Goal: Transaction & Acquisition: Purchase product/service

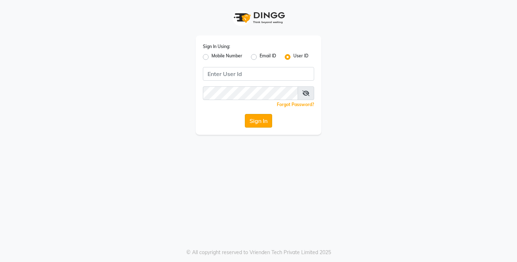
click at [255, 127] on button "Sign In" at bounding box center [258, 121] width 27 height 14
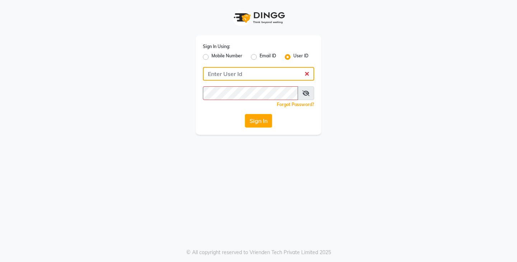
click at [206, 71] on input "Username" at bounding box center [258, 74] width 111 height 14
type input "peach"
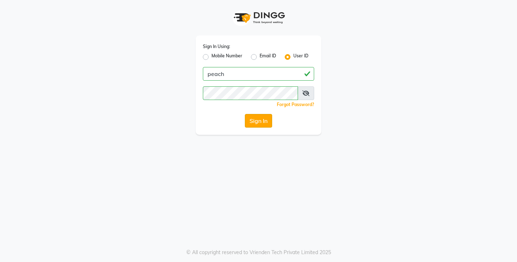
click at [265, 127] on button "Sign In" at bounding box center [258, 121] width 27 height 14
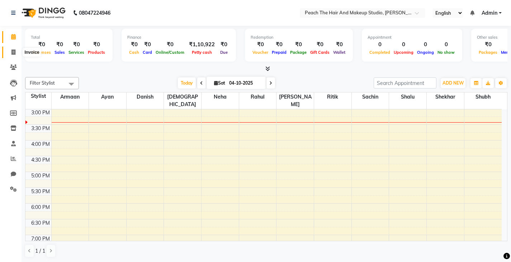
click at [11, 50] on icon at bounding box center [13, 52] width 4 height 5
select select "service"
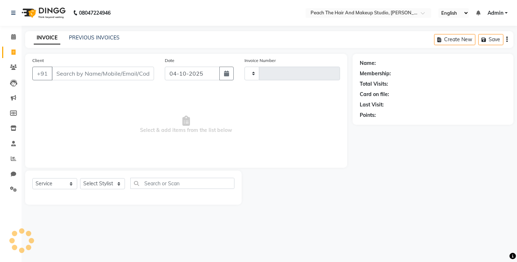
type input "0078"
select select "9105"
click at [91, 183] on select "Select Stylist Ankit [PERSON_NAME] Danish Karan Krishna [PERSON_NAME] [PERSON_N…" at bounding box center [102, 183] width 45 height 11
select select "93106"
click at [80, 178] on select "Select Stylist Ankit [PERSON_NAME] Danish Karan Krishna [PERSON_NAME] [PERSON_N…" at bounding box center [102, 183] width 45 height 11
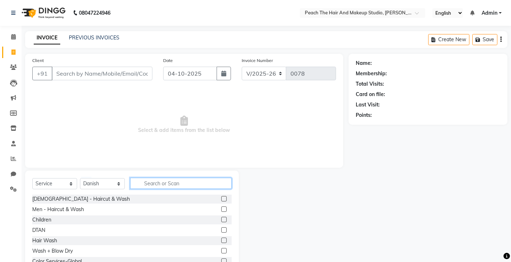
click at [149, 180] on input "text" at bounding box center [181, 183] width 102 height 11
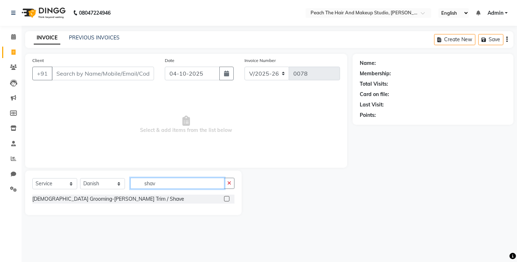
type input "shav"
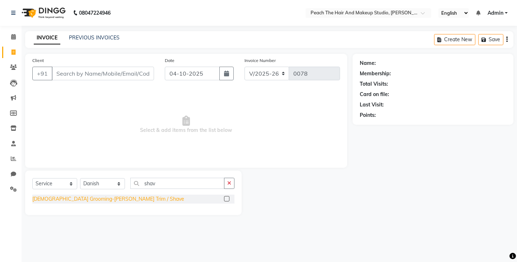
click at [55, 196] on div "[DEMOGRAPHIC_DATA] Grooming-[PERSON_NAME] Trim / Shave" at bounding box center [108, 200] width 152 height 8
checkbox input "false"
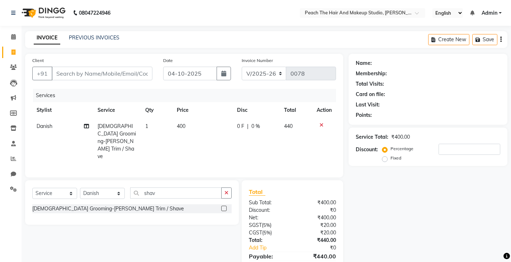
click at [200, 118] on td "400" at bounding box center [203, 141] width 60 height 46
select select "93106"
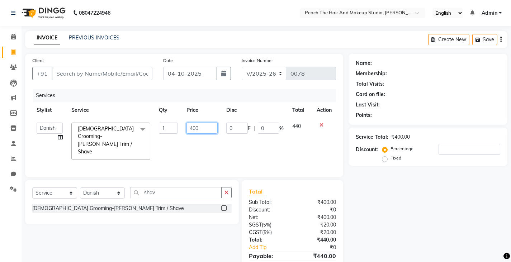
click at [201, 127] on input "400" at bounding box center [202, 128] width 31 height 11
type input "350"
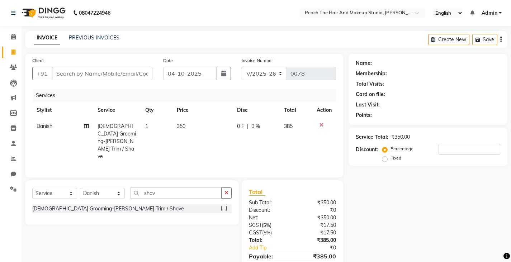
click at [178, 145] on tr "Danish Male Grooming-Beard Trim / Shave 1 350 0 F | 0 % 385" at bounding box center [184, 141] width 304 height 46
click at [159, 123] on td "1" at bounding box center [157, 141] width 32 height 46
select select "93106"
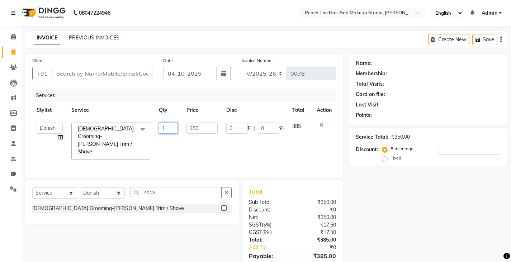
click at [169, 128] on input "1" at bounding box center [168, 128] width 19 height 11
type input "2"
click at [388, 213] on div "Name: Membership: Total Visits: Card on file: Last Visit: Points: Service Total…" at bounding box center [431, 170] width 164 height 232
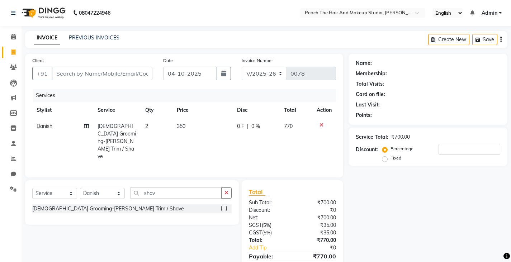
click at [199, 127] on td "350" at bounding box center [203, 141] width 60 height 46
select select "93106"
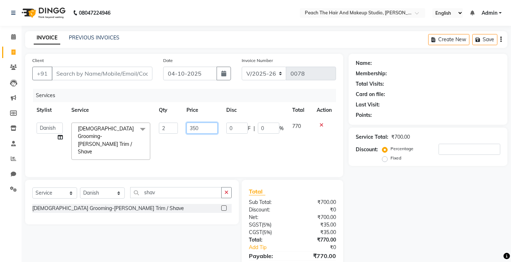
click at [203, 127] on input "350" at bounding box center [202, 128] width 31 height 11
type input "3"
type input "800"
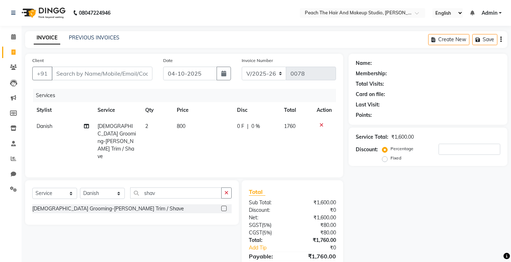
click at [443, 222] on div "Name: Membership: Total Visits: Card on file: Last Visit: Points: Service Total…" at bounding box center [431, 170] width 164 height 232
click at [150, 125] on td "2" at bounding box center [157, 141] width 32 height 46
select select "93106"
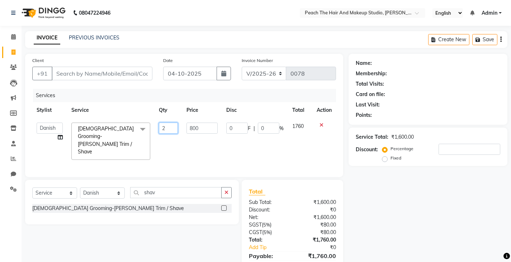
click at [172, 128] on input "2" at bounding box center [168, 128] width 19 height 11
type input "1"
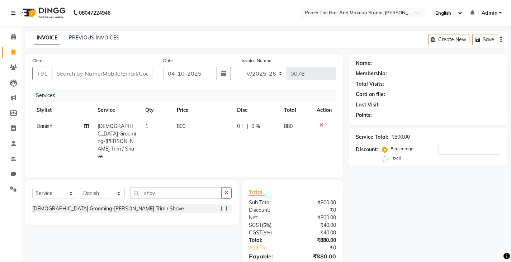
click at [400, 217] on div "Name: Membership: Total Visits: Card on file: Last Visit: Points: Service Total…" at bounding box center [431, 170] width 164 height 232
click at [391, 158] on label "Fixed" at bounding box center [396, 158] width 11 height 6
click at [385, 158] on input "Fixed" at bounding box center [386, 158] width 5 height 5
radio input "true"
click at [456, 147] on input "number" at bounding box center [470, 149] width 62 height 11
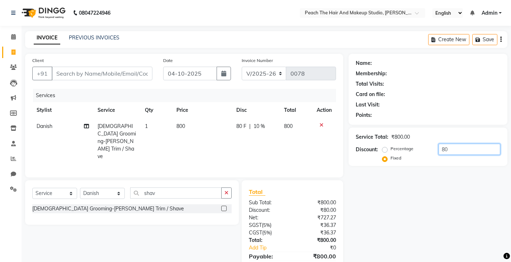
type input "80"
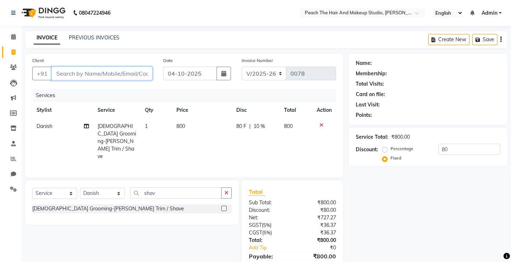
click at [81, 71] on input "Client" at bounding box center [102, 74] width 101 height 14
type input "9"
radio input "true"
type input "0"
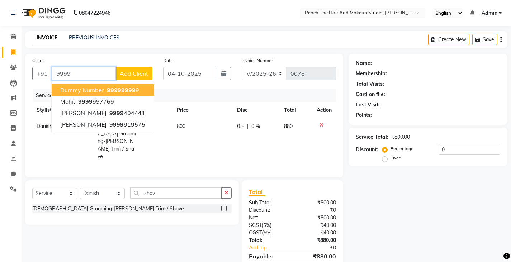
click at [67, 90] on span "dummy number" at bounding box center [82, 89] width 44 height 7
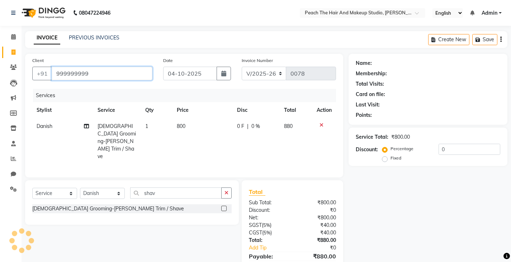
type input "999999999"
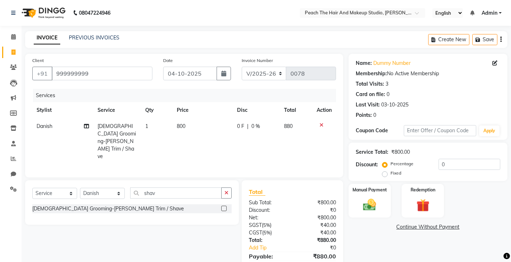
click at [388, 174] on div "Fixed" at bounding box center [393, 173] width 18 height 9
click at [453, 164] on input "0" at bounding box center [470, 164] width 62 height 11
type input "8"
click at [391, 172] on label "Fixed" at bounding box center [396, 173] width 11 height 6
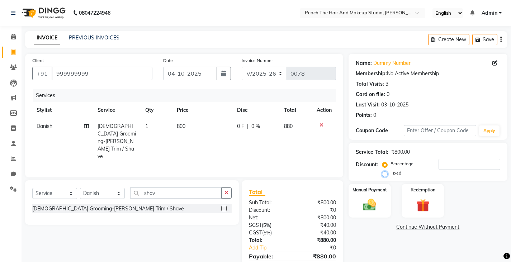
click at [386, 172] on input "Fixed" at bounding box center [386, 173] width 5 height 5
radio input "true"
click at [448, 165] on input "number" at bounding box center [470, 164] width 62 height 11
type input "80"
click at [380, 211] on img at bounding box center [370, 204] width 22 height 15
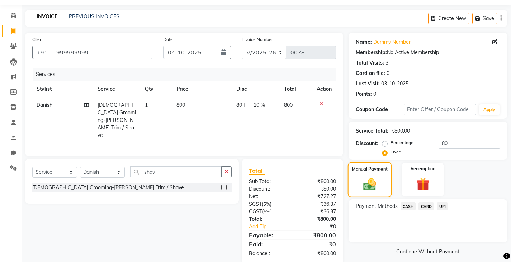
scroll to position [27, 0]
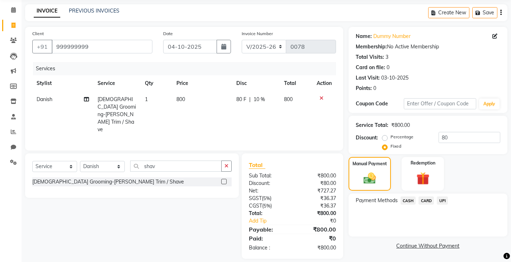
click at [405, 198] on span "CASH" at bounding box center [408, 201] width 15 height 8
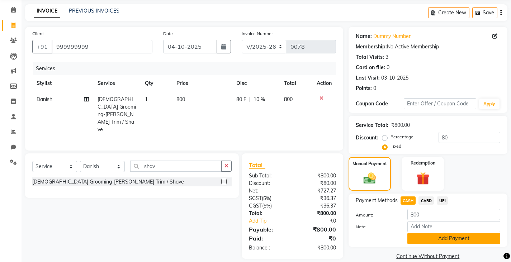
click at [422, 237] on button "Add Payment" at bounding box center [454, 238] width 93 height 11
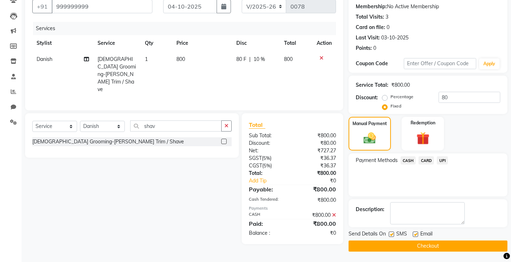
scroll to position [67, 0]
click at [392, 232] on label at bounding box center [391, 233] width 5 height 5
click at [392, 232] on input "checkbox" at bounding box center [391, 234] width 5 height 5
checkbox input "false"
click at [374, 245] on button "Checkout" at bounding box center [428, 245] width 159 height 11
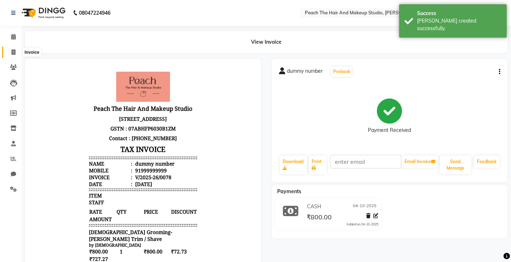
click at [14, 50] on icon at bounding box center [13, 52] width 4 height 5
select select "service"
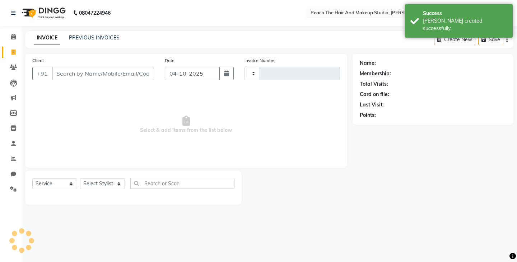
type input "0079"
select select "9105"
click at [9, 33] on span at bounding box center [13, 37] width 13 height 8
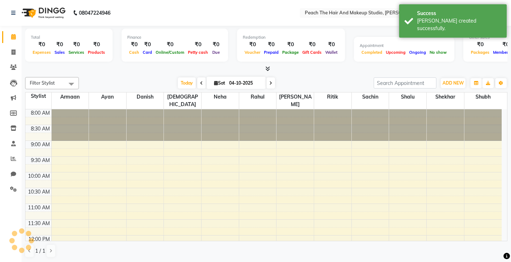
scroll to position [221, 0]
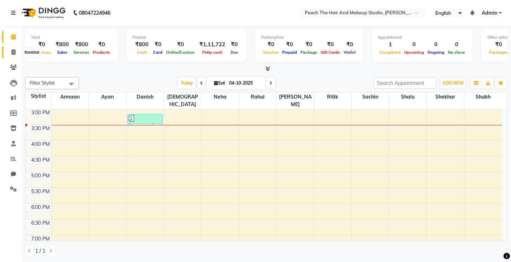
click at [12, 56] on span at bounding box center [13, 52] width 13 height 8
select select "service"
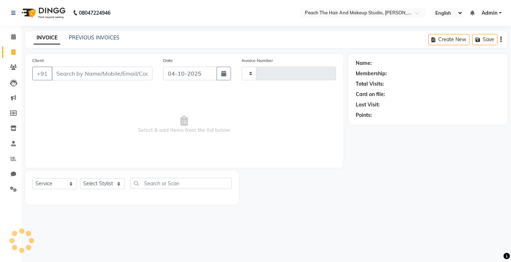
type input "0079"
select select "9105"
click at [90, 183] on select "Select Stylist Ankit [PERSON_NAME] Danish Karan Krishna [PERSON_NAME] [PERSON_N…" at bounding box center [102, 183] width 45 height 11
select select "93107"
click at [80, 178] on select "Select Stylist Ankit [PERSON_NAME] Danish Karan Krishna [PERSON_NAME] [PERSON_N…" at bounding box center [102, 183] width 45 height 11
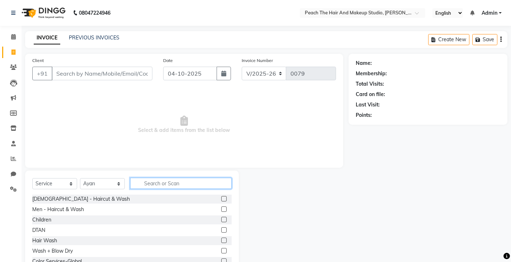
click at [151, 186] on input "text" at bounding box center [181, 183] width 102 height 11
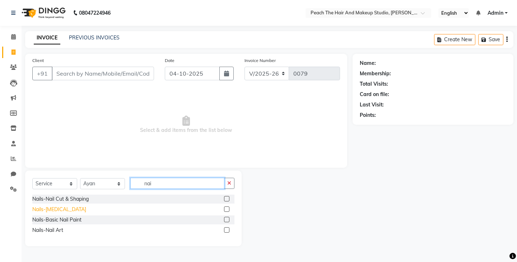
type input "nai"
click at [62, 208] on div "Nails-[MEDICAL_DATA]" at bounding box center [59, 210] width 54 height 8
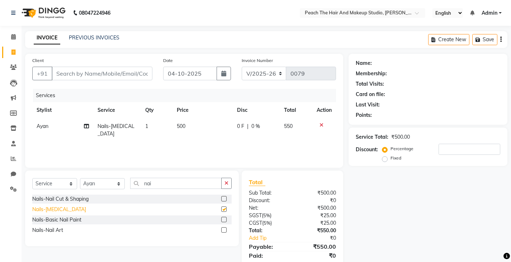
checkbox input "false"
click at [33, 221] on div "Nails-Basic Nail Paint" at bounding box center [56, 220] width 49 height 8
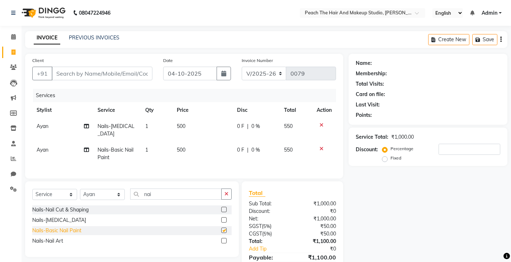
checkbox input "false"
click at [43, 245] on div "Nails-Nail Art" at bounding box center [47, 242] width 31 height 8
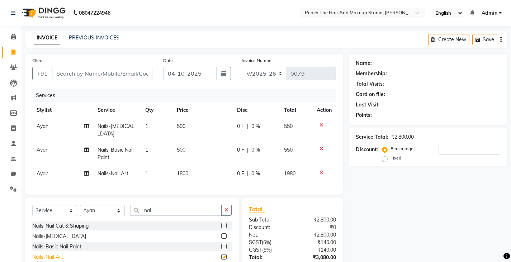
checkbox input "false"
click at [42, 230] on div "Nails-Nail Cut & Shaping" at bounding box center [60, 226] width 56 height 8
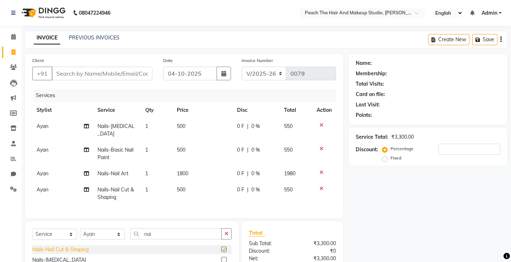
checkbox input "false"
click at [321, 123] on icon at bounding box center [322, 125] width 4 height 5
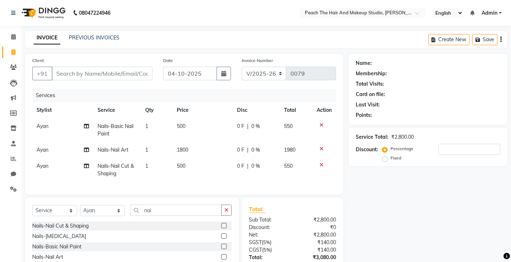
click at [320, 123] on icon at bounding box center [322, 125] width 4 height 5
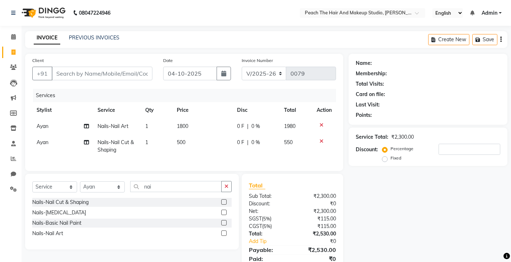
click at [320, 123] on icon at bounding box center [322, 125] width 4 height 5
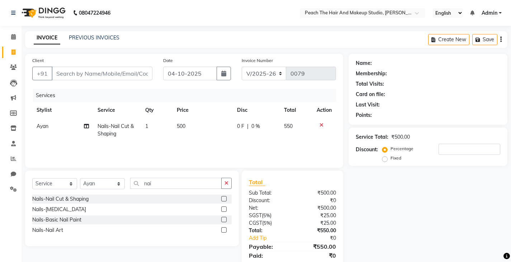
click at [320, 124] on icon at bounding box center [322, 125] width 4 height 5
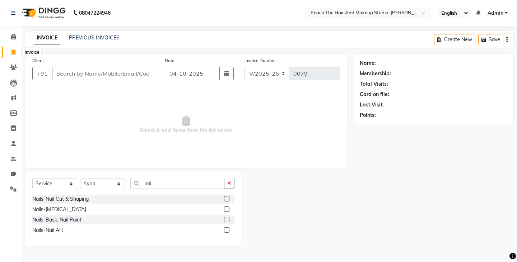
click at [14, 52] on icon at bounding box center [13, 52] width 4 height 5
select select "service"
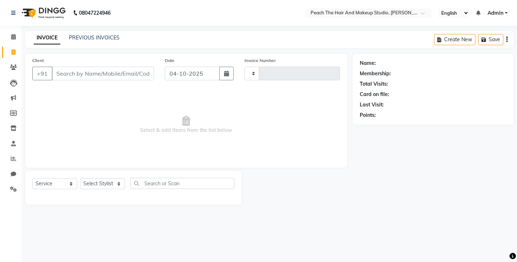
type input "0079"
select select "9105"
click at [9, 35] on span at bounding box center [13, 37] width 13 height 8
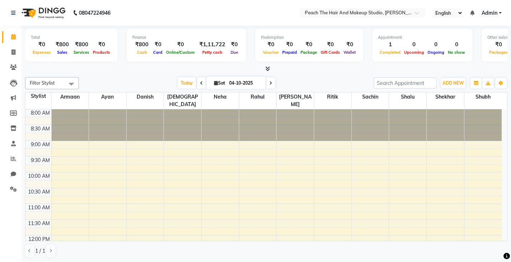
click at [270, 69] on icon at bounding box center [268, 68] width 5 height 5
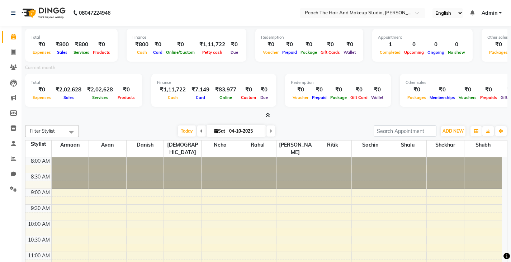
click at [266, 111] on div "Total ₹0 Expenses ₹800 Sales ₹800 Services ₹0 Products Finance ₹800 Cash ₹0 Car…" at bounding box center [266, 73] width 483 height 94
click at [267, 114] on icon at bounding box center [268, 115] width 5 height 5
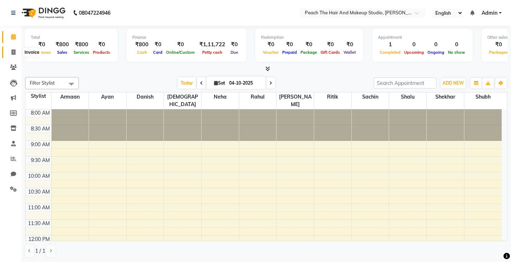
click at [15, 52] on icon at bounding box center [13, 52] width 4 height 5
select select "service"
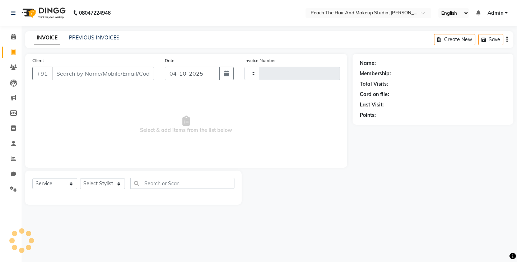
type input "0079"
select select "9105"
click at [98, 183] on select "Select Stylist Ankit [PERSON_NAME] Danish Karan Krishna [PERSON_NAME] [PERSON_N…" at bounding box center [102, 183] width 45 height 11
click at [95, 183] on select "Select Stylist Ankit [PERSON_NAME] Danish Karan Krishna [PERSON_NAME] [PERSON_N…" at bounding box center [102, 183] width 45 height 11
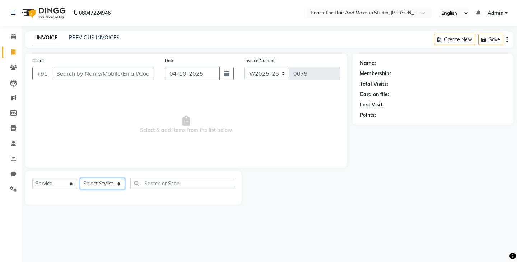
click at [95, 183] on select "Select Stylist Ankit [PERSON_NAME] Danish Karan Krishna [PERSON_NAME] [PERSON_N…" at bounding box center [102, 183] width 45 height 11
select select "93110"
click at [80, 178] on select "Select Stylist Ankit [PERSON_NAME] Danish Karan Krishna [PERSON_NAME] [PERSON_N…" at bounding box center [102, 183] width 45 height 11
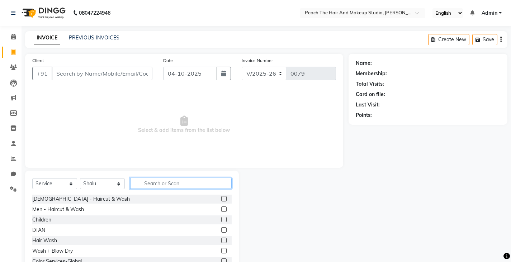
click at [156, 186] on input "text" at bounding box center [181, 183] width 102 height 11
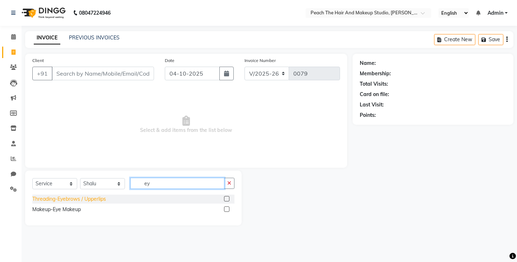
type input "ey"
click at [95, 200] on div "Threading-Eyebrows / Upperlips" at bounding box center [69, 200] width 74 height 8
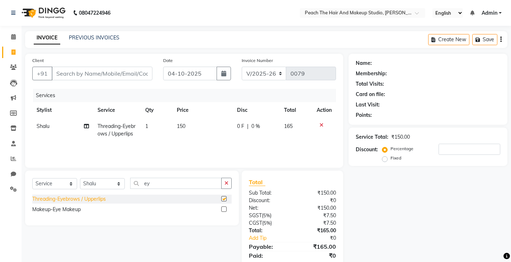
checkbox input "false"
click at [227, 184] on icon "button" at bounding box center [227, 183] width 4 height 5
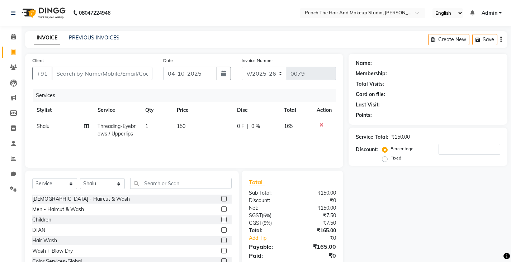
click at [195, 127] on td "150" at bounding box center [203, 130] width 60 height 24
select select "93110"
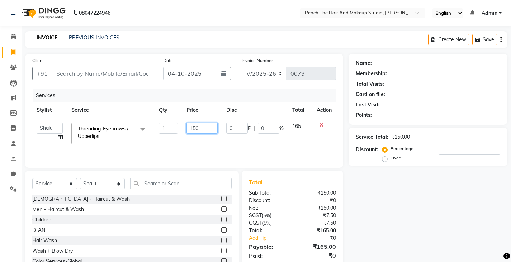
click at [210, 123] on input "150" at bounding box center [202, 128] width 31 height 11
click at [209, 131] on input "150" at bounding box center [202, 128] width 31 height 11
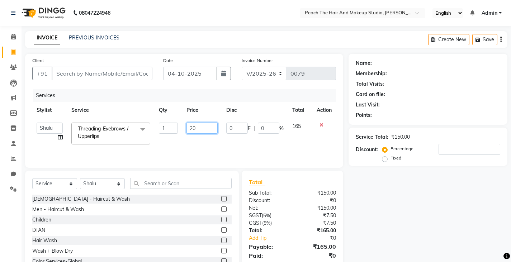
type input "200"
click at [415, 191] on div "Name: Membership: Total Visits: Card on file: Last Visit: Points: Service Total…" at bounding box center [431, 165] width 164 height 223
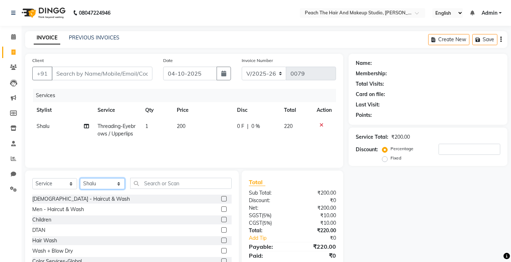
click at [106, 182] on select "Select Stylist Ankit [PERSON_NAME] Danish Karan Krishna [PERSON_NAME] [PERSON_N…" at bounding box center [102, 183] width 45 height 11
select select "93106"
click at [80, 178] on select "Select Stylist Ankit [PERSON_NAME] Danish Karan Krishna [PERSON_NAME] [PERSON_N…" at bounding box center [102, 183] width 45 height 11
click at [44, 199] on div "[DEMOGRAPHIC_DATA] - Haircut & Wash" at bounding box center [81, 200] width 98 height 8
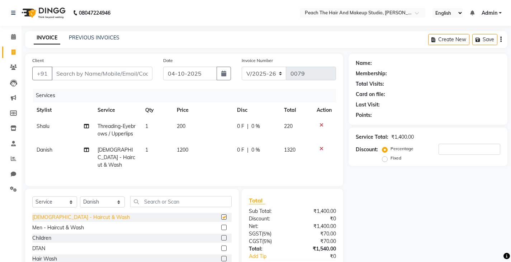
checkbox input "false"
click at [191, 156] on td "1200" at bounding box center [203, 157] width 60 height 31
select select "93106"
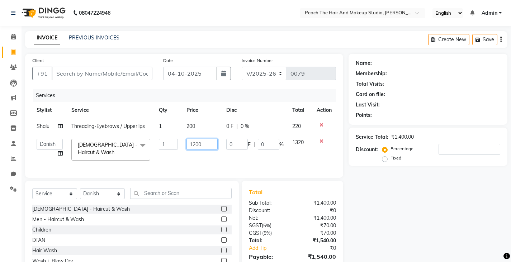
click at [210, 140] on input "1200" at bounding box center [202, 144] width 31 height 11
type input "1"
type input "800"
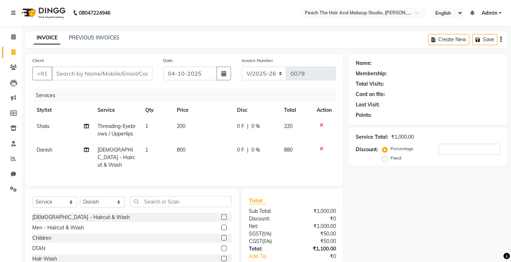
click at [387, 198] on div "Name: Membership: Total Visits: Card on file: Last Visit: Points: Service Total…" at bounding box center [431, 174] width 164 height 241
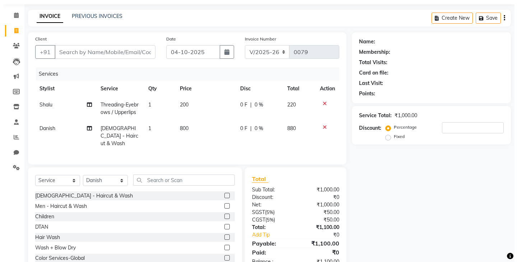
scroll to position [41, 0]
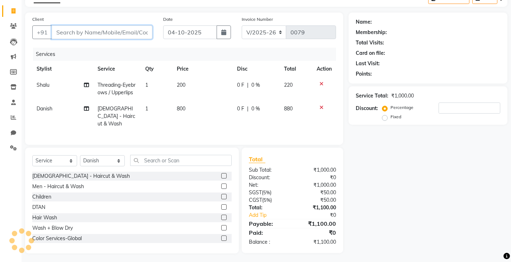
drag, startPoint x: 516, startPoint y: 9, endPoint x: 90, endPoint y: 30, distance: 426.8
click at [90, 30] on input "Client" at bounding box center [102, 32] width 101 height 14
type input "9"
type input "0"
type input "9811036115"
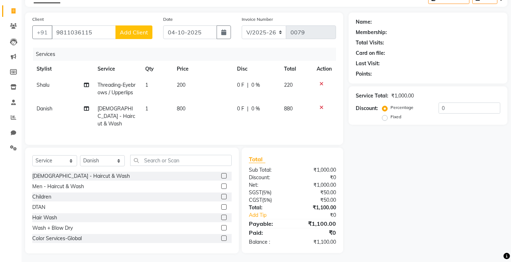
click at [117, 31] on button "Add Client" at bounding box center [134, 32] width 37 height 14
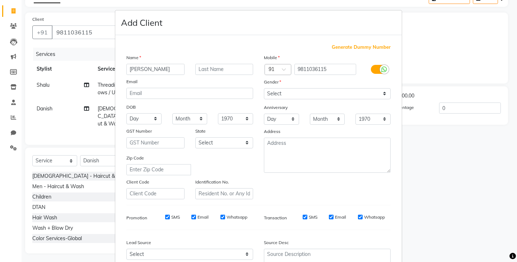
type input "[PERSON_NAME]"
click at [271, 91] on select "Select [DEMOGRAPHIC_DATA] [DEMOGRAPHIC_DATA] Other Prefer Not To Say" at bounding box center [327, 93] width 127 height 11
select select "[DEMOGRAPHIC_DATA]"
click at [264, 88] on select "Select [DEMOGRAPHIC_DATA] [DEMOGRAPHIC_DATA] Other Prefer Not To Say" at bounding box center [327, 93] width 127 height 11
click at [493, 177] on ngb-modal-window "Add Client Generate Dummy Number Name parul Email DOB Day 01 02 03 04 05 06 07 …" at bounding box center [258, 131] width 517 height 262
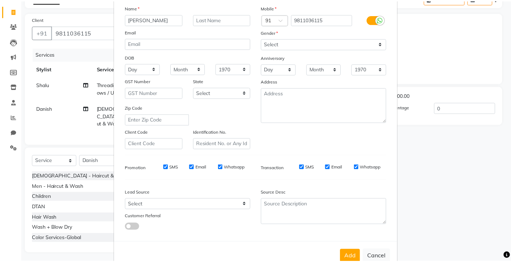
scroll to position [69, 0]
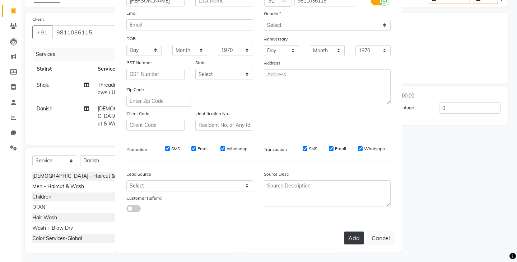
click at [344, 237] on button "Add" at bounding box center [354, 238] width 20 height 13
select select
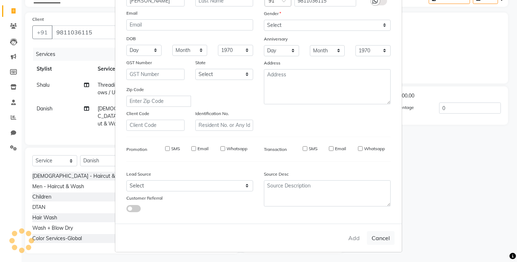
select select
checkbox input "false"
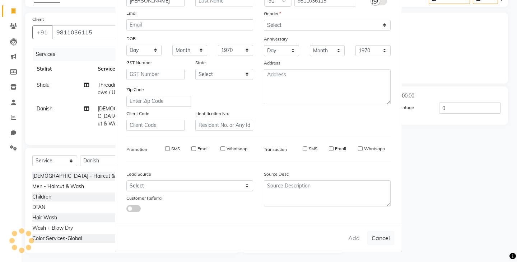
checkbox input "false"
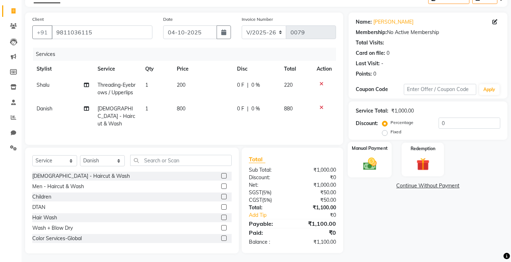
click at [370, 155] on div "Manual Payment" at bounding box center [370, 160] width 44 height 36
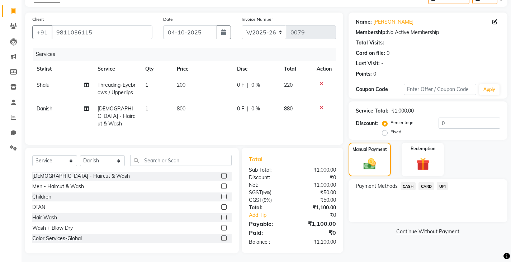
click at [397, 201] on div "Payment Methods CASH CARD UPI" at bounding box center [428, 200] width 159 height 43
click at [408, 186] on span "CASH" at bounding box center [408, 186] width 15 height 8
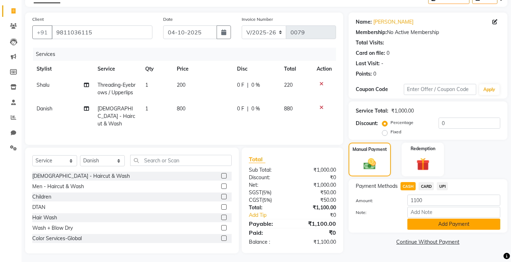
click at [434, 224] on button "Add Payment" at bounding box center [454, 224] width 93 height 11
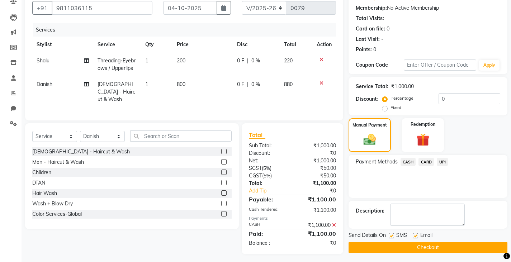
scroll to position [67, 0]
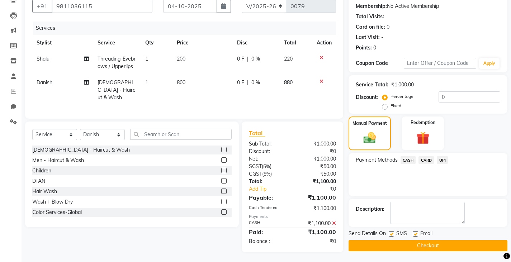
click at [393, 235] on label at bounding box center [391, 233] width 5 height 5
click at [393, 235] on input "checkbox" at bounding box center [391, 234] width 5 height 5
checkbox input "false"
click at [358, 245] on button "Checkout" at bounding box center [428, 245] width 159 height 11
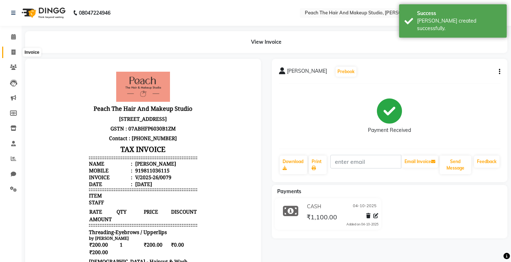
click at [13, 51] on icon at bounding box center [13, 52] width 4 height 5
select select "service"
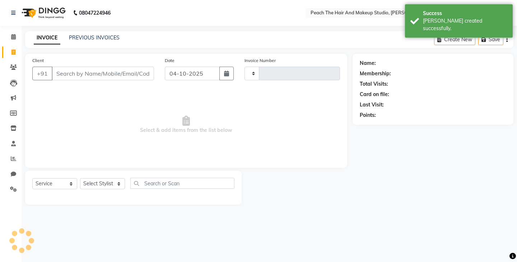
type input "0080"
select select "9105"
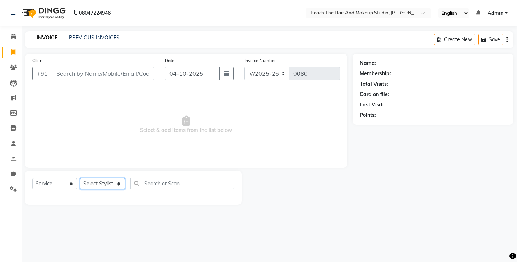
click at [94, 182] on select "Select Stylist Ankit [PERSON_NAME] Danish Karan Krishna [PERSON_NAME] [PERSON_N…" at bounding box center [102, 183] width 45 height 11
select select "93106"
click at [80, 178] on select "Select Stylist Ankit [PERSON_NAME] Danish Karan Krishna [PERSON_NAME] [PERSON_N…" at bounding box center [102, 183] width 45 height 11
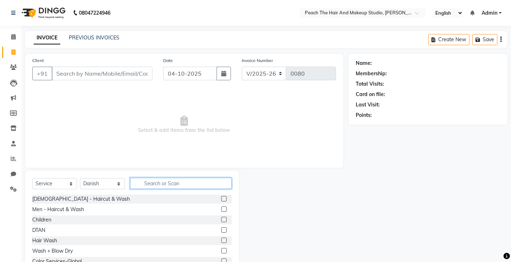
click at [148, 180] on input "text" at bounding box center [181, 183] width 102 height 11
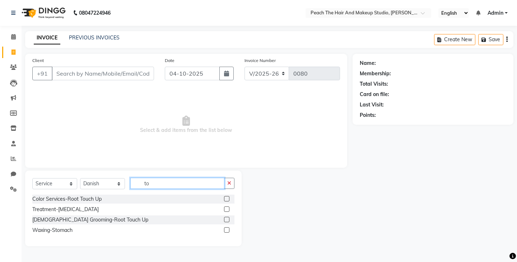
click at [154, 184] on input "to" at bounding box center [177, 183] width 94 height 11
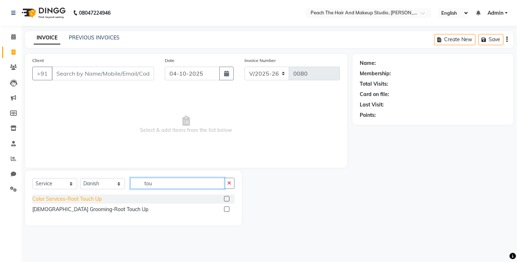
type input "tou"
click at [42, 202] on div "Color Services-Root Touch Up" at bounding box center [66, 200] width 69 height 8
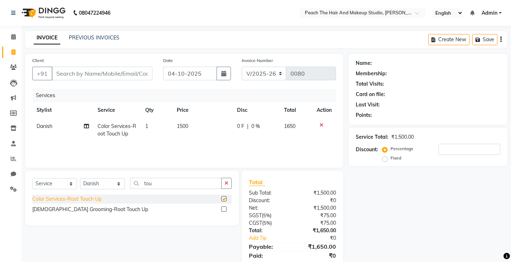
checkbox input "false"
click at [222, 183] on button "button" at bounding box center [226, 183] width 10 height 11
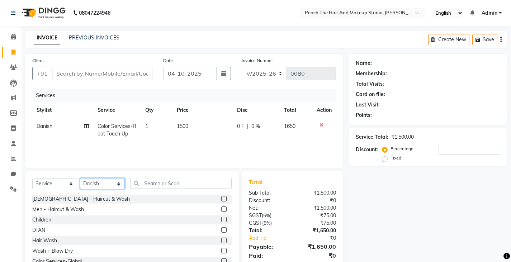
click at [102, 183] on select "Select Stylist Ankit [PERSON_NAME] Danish Karan Krishna [PERSON_NAME] [PERSON_N…" at bounding box center [102, 183] width 45 height 11
select select "93111"
click at [80, 178] on select "Select Stylist Ankit [PERSON_NAME] Danish Karan Krishna [PERSON_NAME] [PERSON_N…" at bounding box center [102, 183] width 45 height 11
click at [153, 184] on input "text" at bounding box center [181, 183] width 102 height 11
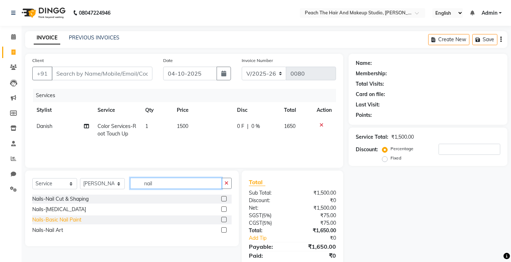
type input "nail"
click at [76, 222] on div "Nails-Basic Nail Paint" at bounding box center [56, 220] width 49 height 8
checkbox input "false"
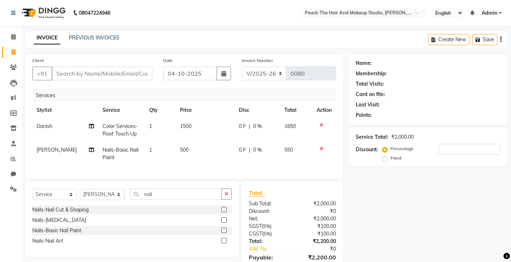
click at [201, 147] on td "500" at bounding box center [205, 154] width 58 height 24
select select "93111"
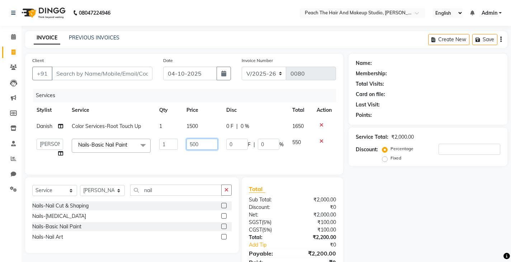
click at [203, 144] on input "500" at bounding box center [202, 144] width 31 height 11
type input "1000"
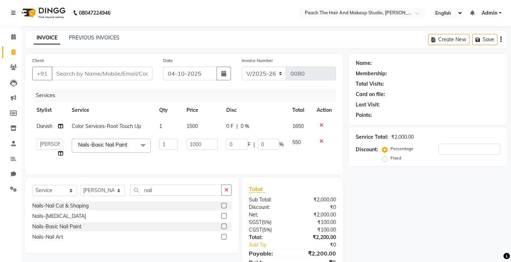
click at [407, 191] on div "Name: Membership: Total Visits: Card on file: Last Visit: Points: Service Total…" at bounding box center [431, 168] width 164 height 229
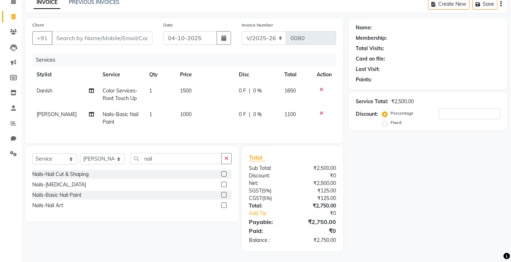
scroll to position [41, 0]
click at [461, 109] on input "number" at bounding box center [470, 113] width 62 height 11
type input "20"
click at [350, 180] on div "Name: Membership: Total Visits: Card on file: Last Visit: Points: Service Total…" at bounding box center [431, 134] width 164 height 233
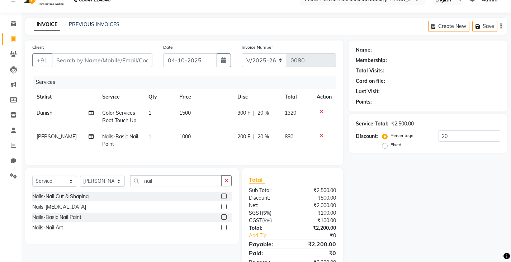
scroll to position [12, 0]
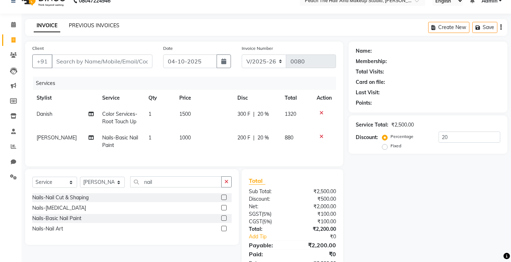
click at [95, 24] on link "PREVIOUS INVOICES" at bounding box center [94, 25] width 51 height 6
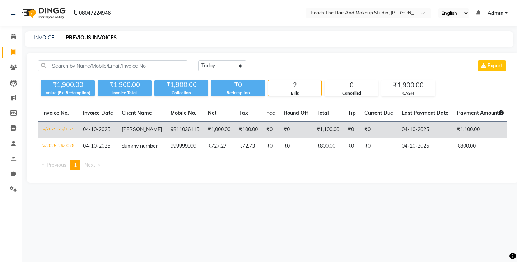
click at [142, 131] on td "[PERSON_NAME]" at bounding box center [141, 130] width 49 height 17
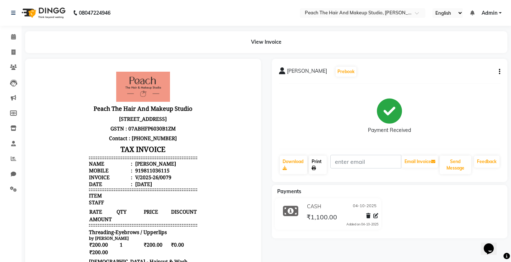
click at [317, 164] on link "Print" at bounding box center [318, 165] width 18 height 19
click at [316, 167] on icon at bounding box center [314, 168] width 4 height 4
click at [14, 51] on icon at bounding box center [13, 52] width 4 height 5
select select "9105"
select select "service"
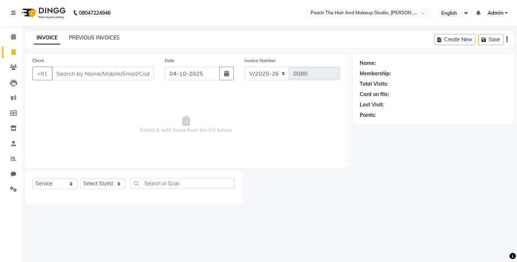
click at [72, 39] on link "PREVIOUS INVOICES" at bounding box center [94, 37] width 51 height 6
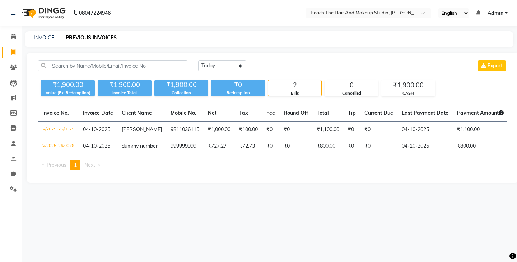
click at [10, 48] on link "Invoice" at bounding box center [10, 53] width 17 height 12
select select "service"
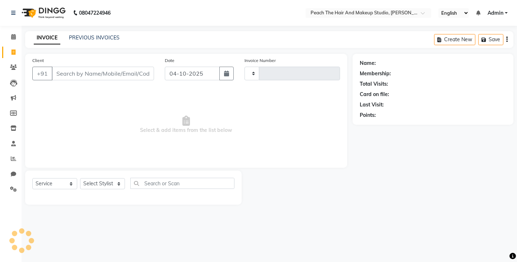
type input "0080"
select select "9105"
click at [13, 144] on icon at bounding box center [13, 143] width 5 height 5
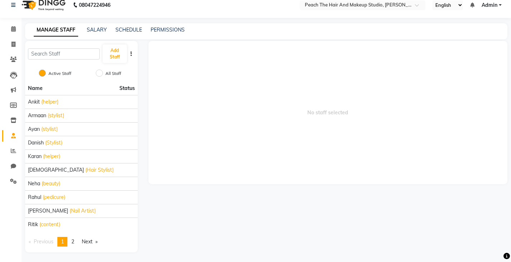
scroll to position [9, 0]
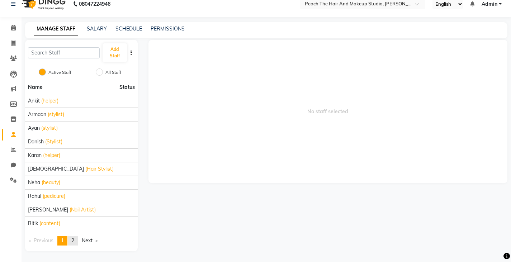
click at [74, 240] on span "2" at bounding box center [72, 241] width 3 height 6
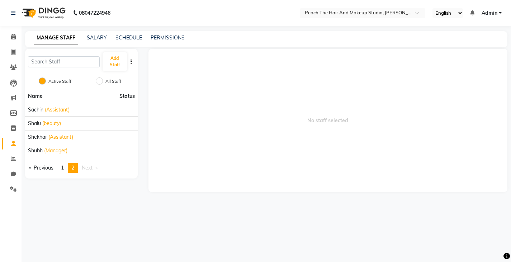
scroll to position [0, 0]
click at [66, 167] on link "page 1" at bounding box center [62, 168] width 10 height 10
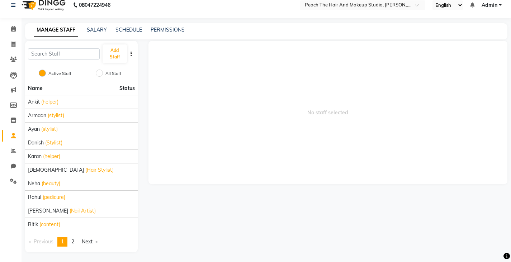
scroll to position [9, 0]
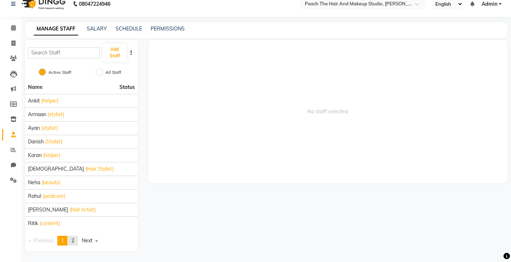
click at [74, 241] on span "2" at bounding box center [72, 241] width 3 height 6
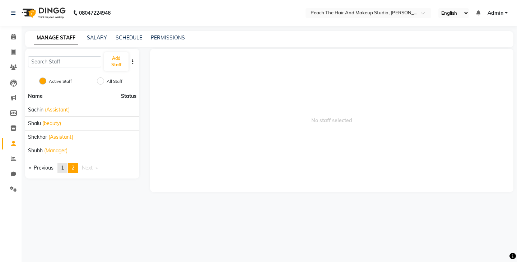
click at [61, 166] on link "page 1" at bounding box center [62, 168] width 10 height 10
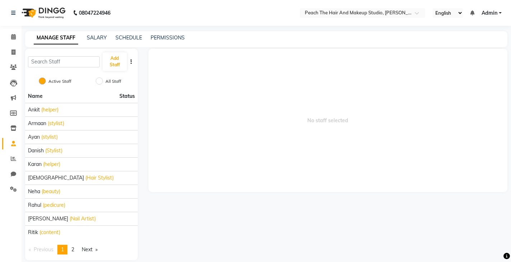
scroll to position [9, 0]
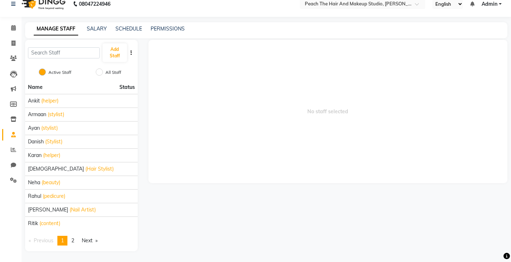
click at [85, 166] on span "(Hair Stylist)" at bounding box center [99, 169] width 28 height 8
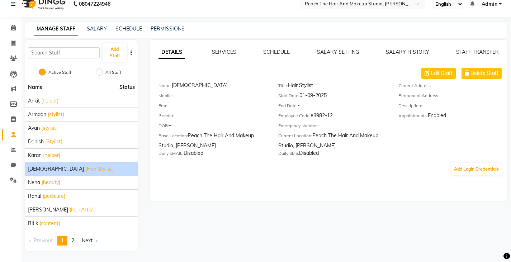
click at [163, 222] on div "DETAILS SERVICES SCHEDULE SALARY SETTING SALARY HISTORY STAFF TRANSFER Edit Sta…" at bounding box center [328, 146] width 370 height 212
click at [230, 221] on div "DETAILS SERVICES SCHEDULE SALARY SETTING SALARY HISTORY STAFF TRANSFER Edit Sta…" at bounding box center [328, 146] width 370 height 212
click at [72, 239] on link "page 2" at bounding box center [73, 241] width 10 height 10
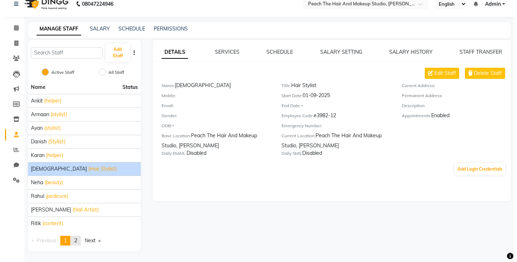
scroll to position [0, 0]
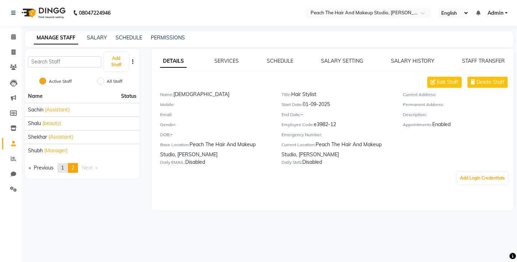
click at [63, 168] on span "1" at bounding box center [62, 168] width 3 height 6
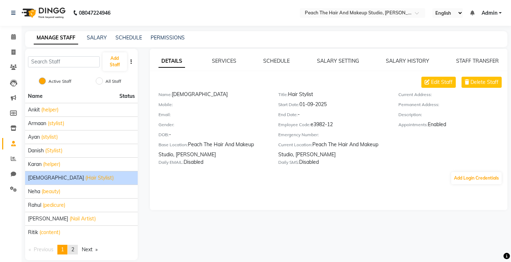
click at [77, 250] on link "page 2" at bounding box center [73, 250] width 10 height 10
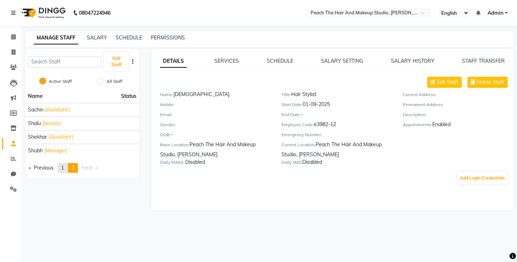
click at [61, 166] on link "page 1" at bounding box center [62, 168] width 10 height 10
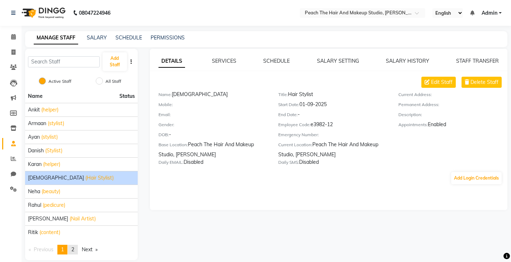
click at [78, 247] on link "page 2" at bounding box center [73, 250] width 10 height 10
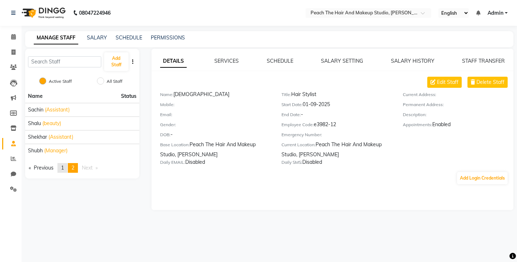
click at [62, 170] on span "1" at bounding box center [62, 168] width 3 height 6
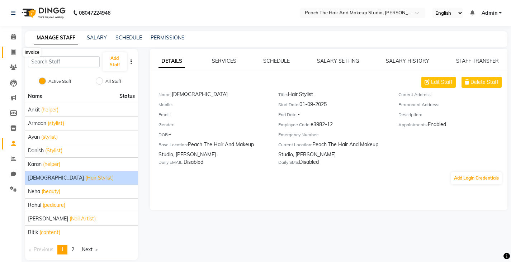
click at [15, 53] on icon at bounding box center [13, 52] width 4 height 5
select select "9105"
select select "service"
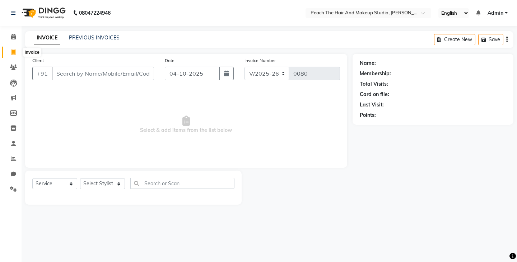
click at [15, 53] on icon at bounding box center [13, 52] width 4 height 5
select select "service"
type input "0080"
select select "9105"
click at [89, 184] on select "Select Stylist Ankit [PERSON_NAME] Danish Karan Krishna [PERSON_NAME] [PERSON_N…" at bounding box center [102, 183] width 45 height 11
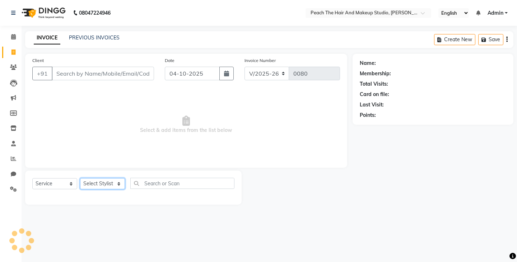
select select "93112"
click at [80, 178] on select "Select Stylist Ankit [PERSON_NAME] Danish Karan Krishna [PERSON_NAME] [PERSON_N…" at bounding box center [102, 183] width 45 height 11
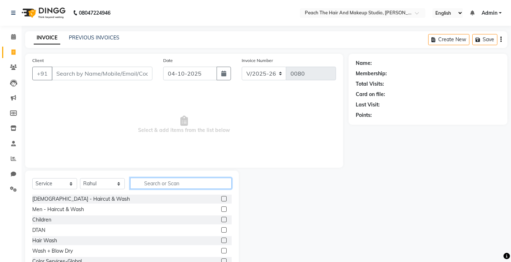
click at [145, 189] on input "text" at bounding box center [181, 183] width 102 height 11
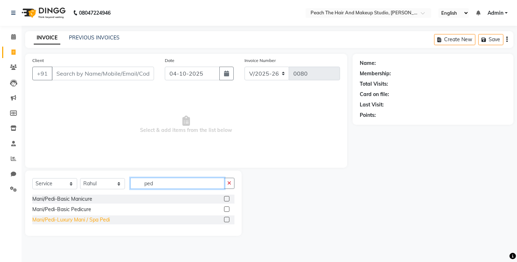
type input "ped"
click at [34, 220] on div "Mani/Pedi-Luxury Mani / Spa Pedi" at bounding box center [71, 220] width 78 height 8
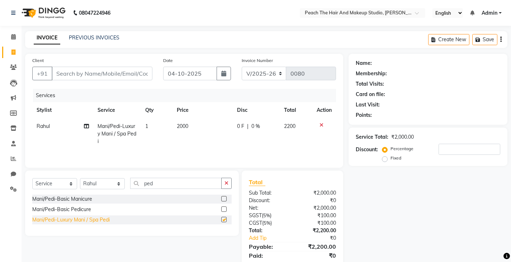
checkbox input "false"
click at [193, 125] on td "2000" at bounding box center [203, 133] width 60 height 31
select select "93112"
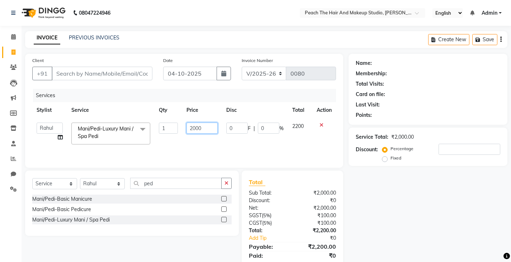
click at [205, 128] on input "2000" at bounding box center [202, 128] width 31 height 11
type input "1800"
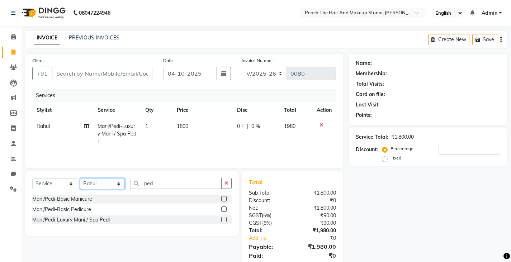
click at [115, 184] on select "Select Stylist Ankit [PERSON_NAME] Danish Karan Krishna [PERSON_NAME] [PERSON_N…" at bounding box center [102, 183] width 45 height 11
select select "93106"
click at [80, 178] on select "Select Stylist Ankit [PERSON_NAME] Danish Karan Krishna [PERSON_NAME] [PERSON_N…" at bounding box center [102, 183] width 45 height 11
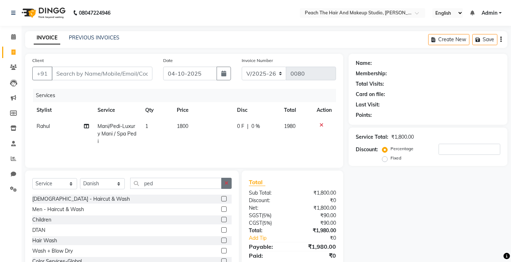
click at [225, 185] on icon "button" at bounding box center [227, 183] width 4 height 5
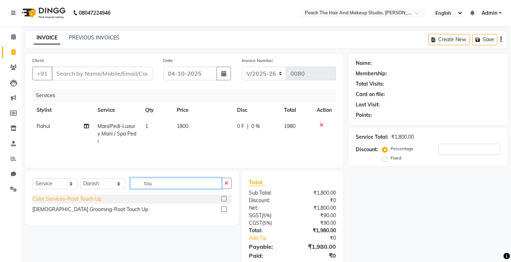
type input "tou"
click at [64, 201] on div "Color Services-Root Touch Up" at bounding box center [66, 200] width 69 height 8
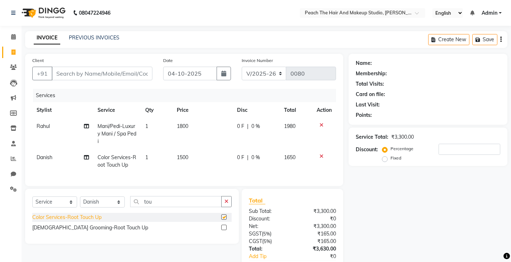
checkbox input "false"
click at [228, 204] on icon "button" at bounding box center [227, 201] width 4 height 5
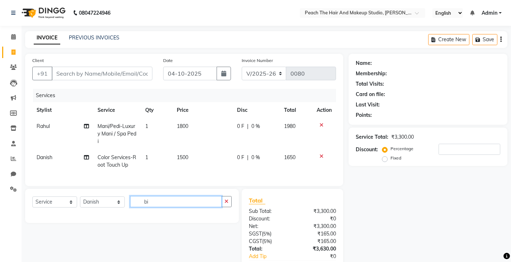
type input "b"
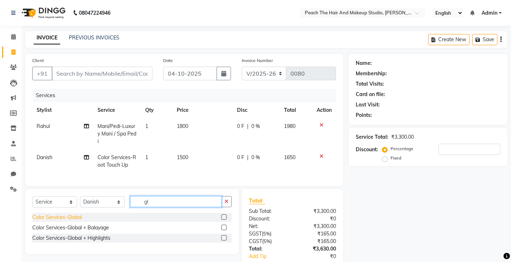
type input "gl"
click at [37, 221] on div "Color Services-Global" at bounding box center [57, 218] width 50 height 8
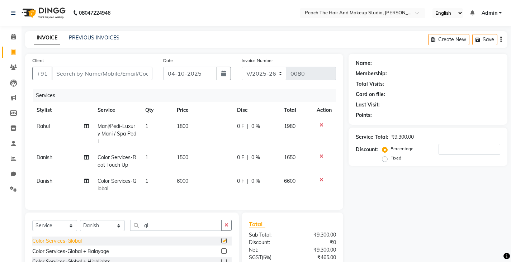
checkbox input "false"
click at [202, 183] on td "6000" at bounding box center [203, 185] width 60 height 24
select select "93106"
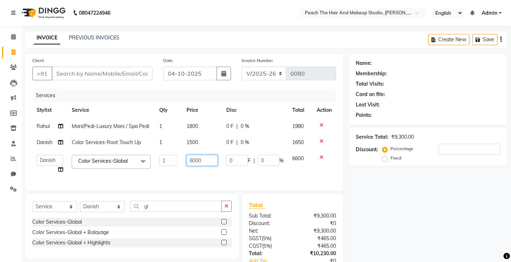
click at [214, 160] on input "6000" at bounding box center [202, 160] width 31 height 11
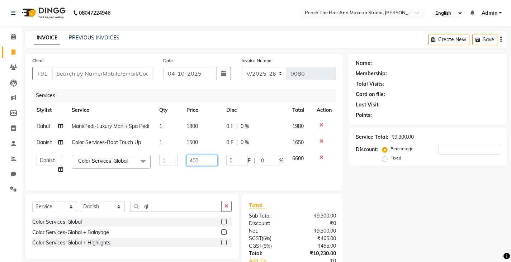
type input "4000"
click at [351, 206] on div "Name: Membership: Total Visits: Card on file: Last Visit: Points: Service Total…" at bounding box center [431, 176] width 164 height 245
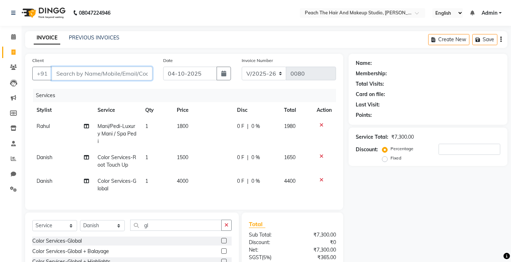
click at [122, 72] on input "Client" at bounding box center [102, 74] width 101 height 14
type input "9"
type input "0"
type input "9717099335"
click at [144, 67] on button "Add Client" at bounding box center [134, 74] width 37 height 14
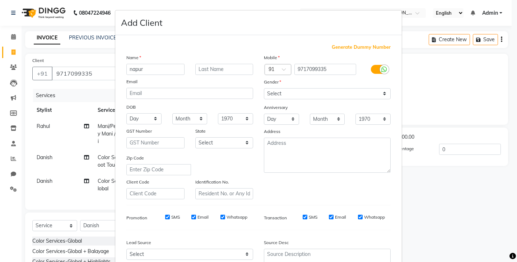
type input "napur"
click at [271, 85] on label "Gender" at bounding box center [272, 82] width 17 height 6
click at [272, 94] on select "Select [DEMOGRAPHIC_DATA] [DEMOGRAPHIC_DATA] Other Prefer Not To Say" at bounding box center [327, 93] width 127 height 11
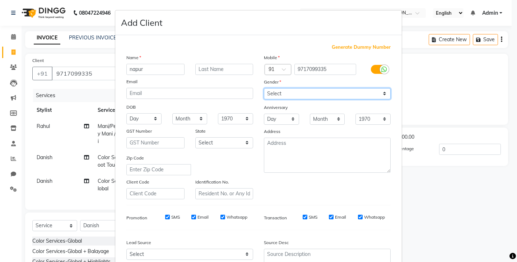
select select "[DEMOGRAPHIC_DATA]"
click at [264, 88] on select "Select [DEMOGRAPHIC_DATA] [DEMOGRAPHIC_DATA] Other Prefer Not To Say" at bounding box center [327, 93] width 127 height 11
click at [416, 191] on ngb-modal-window "Add Client Generate Dummy Number Name napur Email DOB Day 01 02 03 04 05 06 07 …" at bounding box center [258, 131] width 517 height 262
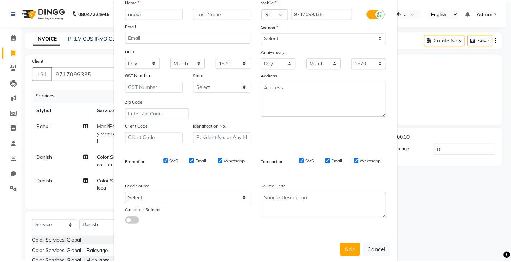
scroll to position [69, 0]
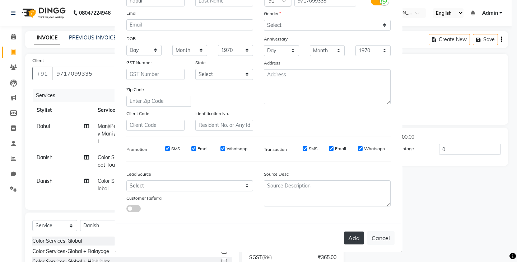
click at [355, 232] on button "Add" at bounding box center [354, 238] width 20 height 13
select select
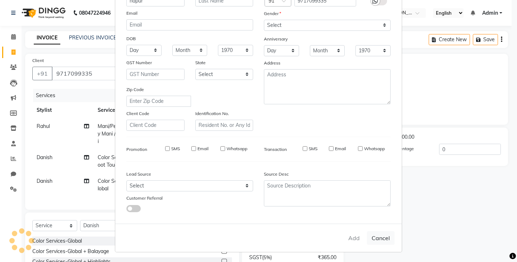
select select
checkbox input "false"
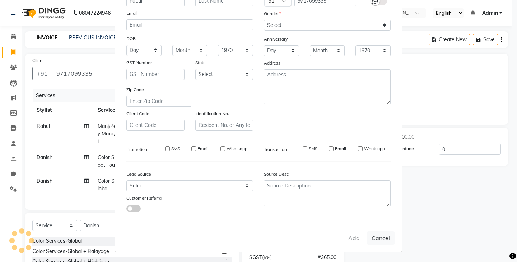
checkbox input "false"
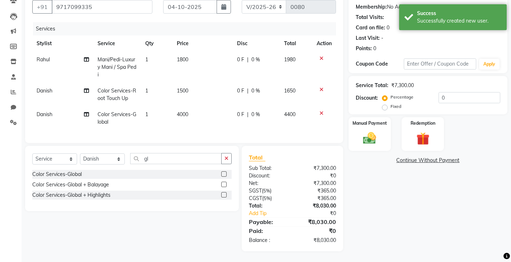
scroll to position [72, 0]
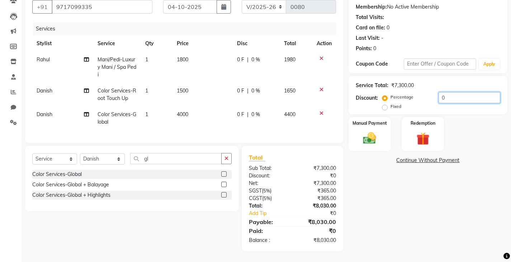
click at [450, 96] on input "0" at bounding box center [470, 97] width 62 height 11
type input "9"
type input "1"
click at [374, 215] on div "Name: Napur Membership: No Active Membership Total Visits: Card on file: 0 Last…" at bounding box center [431, 119] width 164 height 264
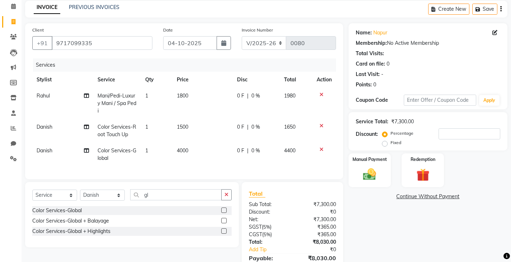
scroll to position [15, 0]
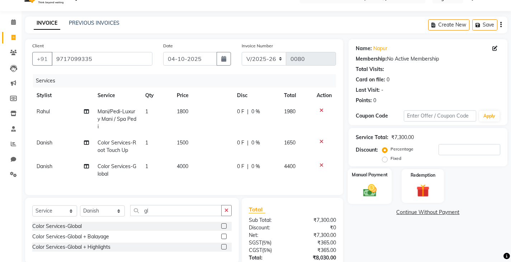
click at [371, 191] on img at bounding box center [370, 190] width 22 height 15
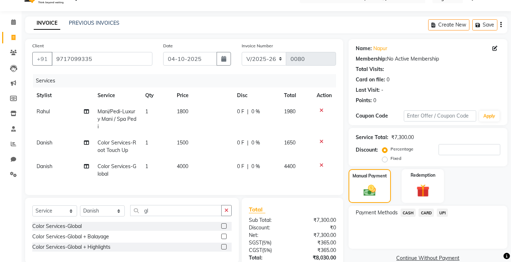
click at [424, 211] on span "CARD" at bounding box center [426, 213] width 15 height 8
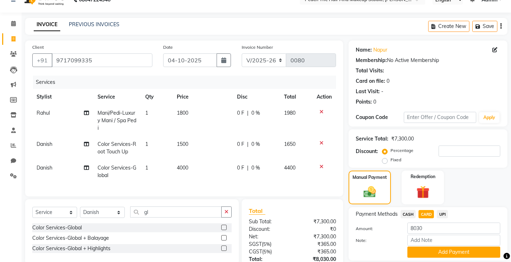
scroll to position [0, 0]
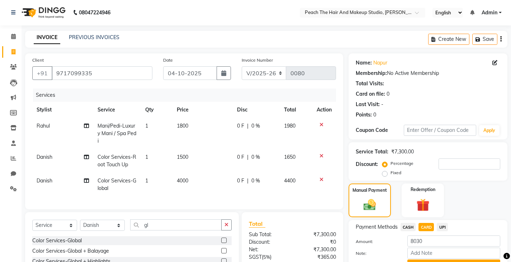
click at [338, 225] on div "Total Sub Total: ₹7,300.00 Discount: ₹0 Net: ₹7,300.00 SGST ( 5% ) ₹365.00 CGST…" at bounding box center [293, 264] width 102 height 105
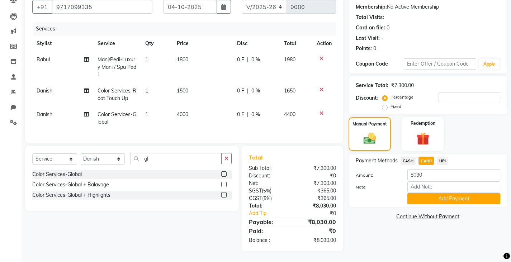
scroll to position [72, 0]
click at [462, 92] on input "number" at bounding box center [470, 97] width 62 height 11
type input "9"
click at [463, 95] on input "9" at bounding box center [470, 97] width 62 height 11
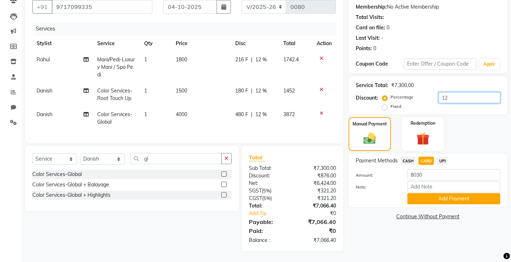
type input "1"
click at [391, 103] on label "Fixed" at bounding box center [396, 106] width 11 height 6
click at [388, 104] on input "Fixed" at bounding box center [386, 106] width 5 height 5
radio input "true"
click at [452, 96] on input "number" at bounding box center [470, 97] width 62 height 11
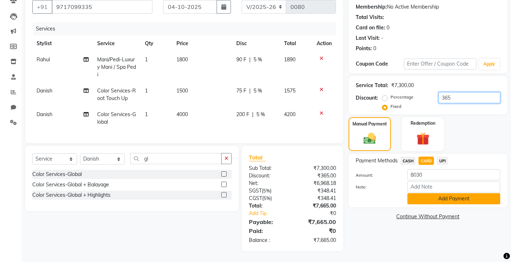
type input "365"
click at [426, 195] on button "Add Payment" at bounding box center [454, 198] width 93 height 11
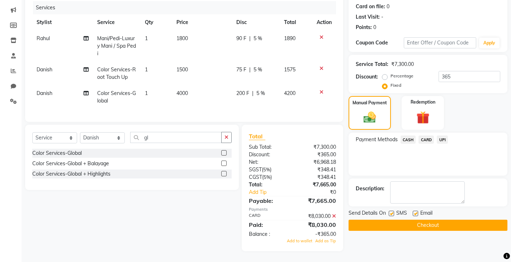
scroll to position [93, 0]
click at [391, 211] on label at bounding box center [391, 213] width 5 height 5
click at [391, 212] on input "checkbox" at bounding box center [391, 214] width 5 height 5
checkbox input "false"
click at [367, 220] on button "Checkout" at bounding box center [428, 225] width 159 height 11
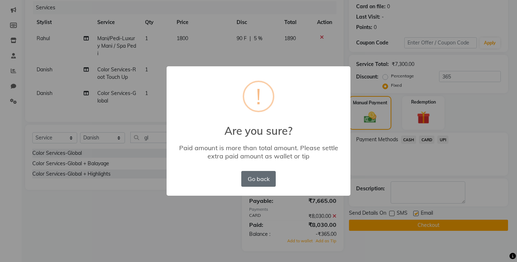
click at [260, 179] on button "Go back" at bounding box center [258, 179] width 34 height 16
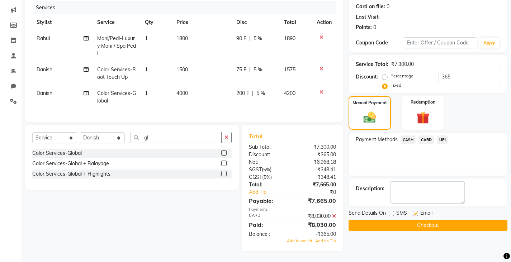
click at [425, 136] on span "CARD" at bounding box center [426, 140] width 15 height 8
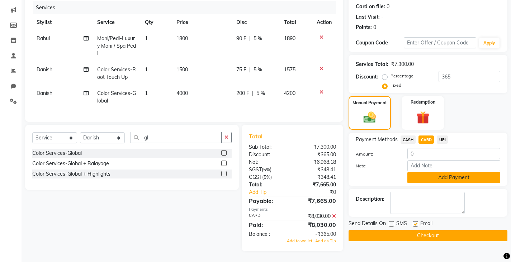
click at [415, 175] on button "Add Payment" at bounding box center [454, 177] width 93 height 11
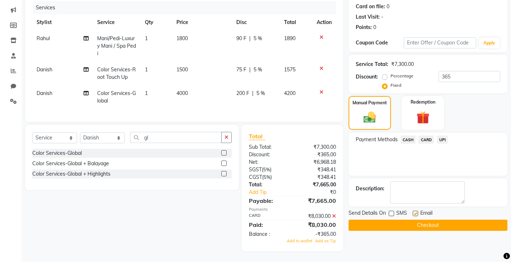
click at [378, 221] on button "Checkout" at bounding box center [428, 225] width 159 height 11
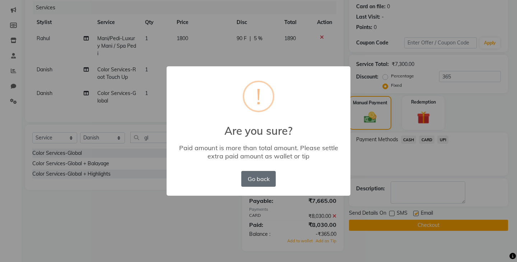
click at [255, 175] on button "Go back" at bounding box center [258, 179] width 34 height 16
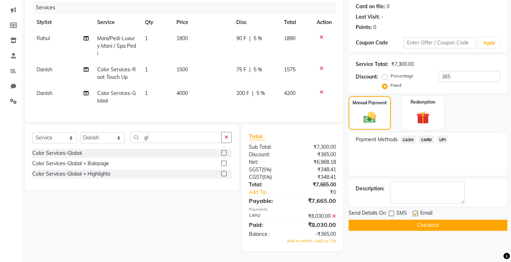
click at [333, 215] on icon at bounding box center [334, 216] width 4 height 5
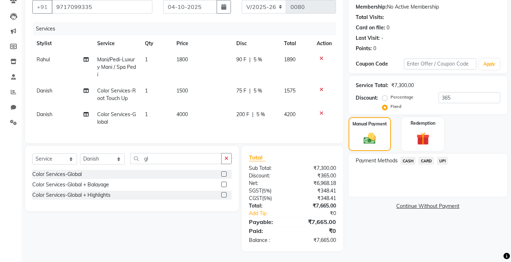
click at [429, 157] on span "CARD" at bounding box center [426, 161] width 15 height 8
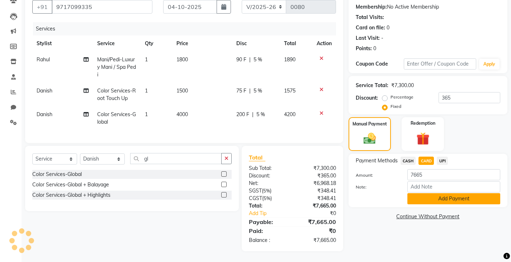
click at [415, 195] on button "Add Payment" at bounding box center [454, 198] width 93 height 11
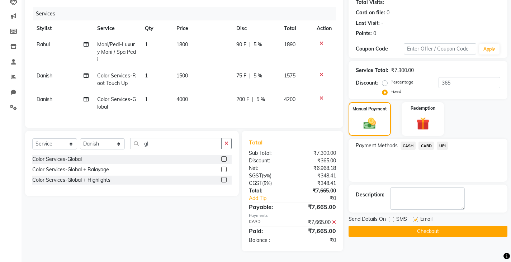
scroll to position [87, 0]
click at [400, 226] on button "Checkout" at bounding box center [428, 231] width 159 height 11
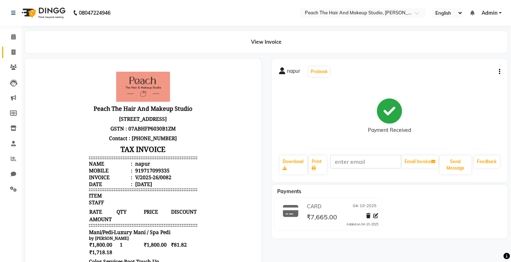
click at [11, 57] on link "Invoice" at bounding box center [10, 53] width 17 height 12
select select "9105"
select select "service"
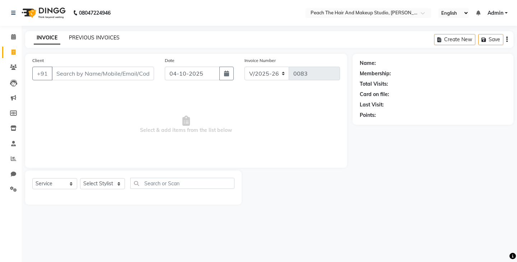
click at [75, 37] on link "PREVIOUS INVOICES" at bounding box center [94, 37] width 51 height 6
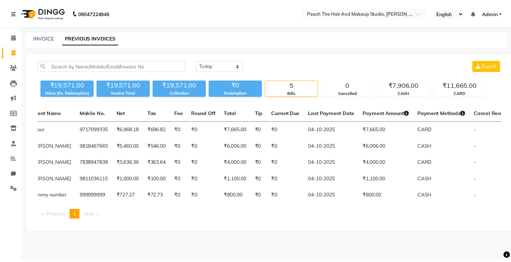
scroll to position [0, 121]
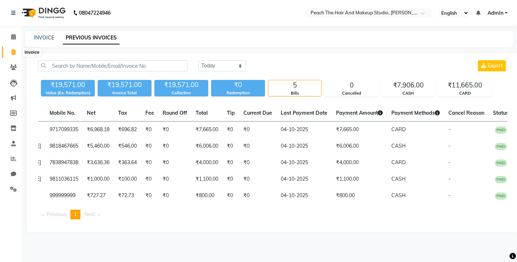
click at [12, 54] on icon at bounding box center [13, 52] width 4 height 5
select select "service"
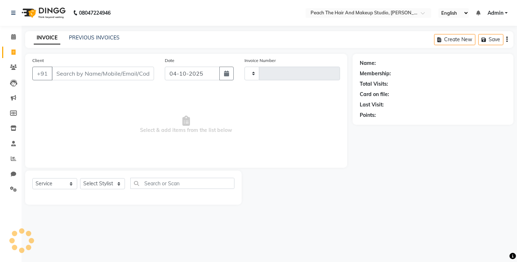
type input "0083"
select select "9105"
click at [90, 184] on select "Select Stylist Ankit [PERSON_NAME] Danish Karan Krishna [PERSON_NAME] [PERSON_N…" at bounding box center [102, 183] width 45 height 11
select select "93106"
click at [80, 178] on select "Select Stylist Ankit [PERSON_NAME] Danish Karan Krishna [PERSON_NAME] [PERSON_N…" at bounding box center [102, 183] width 45 height 11
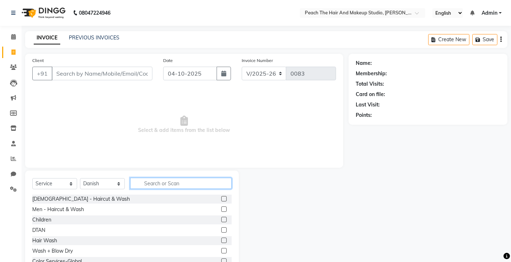
click at [149, 183] on input "text" at bounding box center [181, 183] width 102 height 11
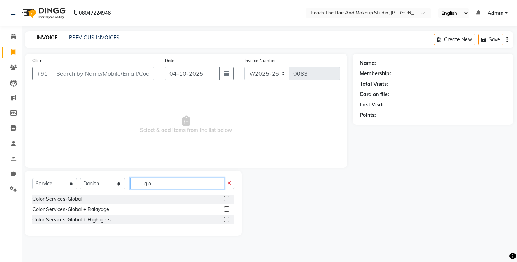
type input "glo"
click at [32, 200] on div "Select Service Product Membership Package Voucher Prepaid Gift Card Select Styl…" at bounding box center [133, 203] width 216 height 65
click at [67, 198] on div "Color Services-Global" at bounding box center [57, 200] width 50 height 8
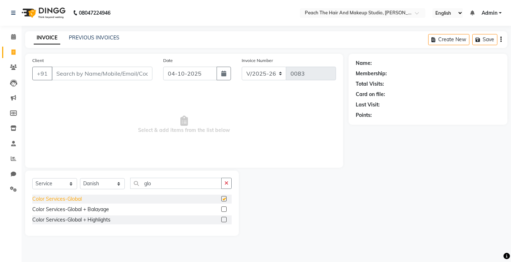
checkbox input "false"
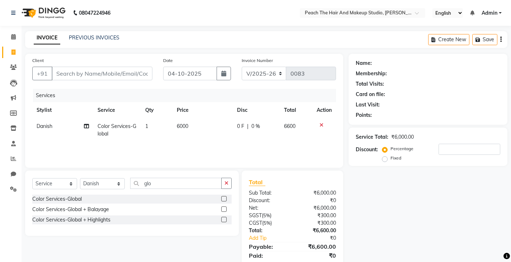
click at [205, 126] on td "6000" at bounding box center [203, 130] width 60 height 24
select select "93106"
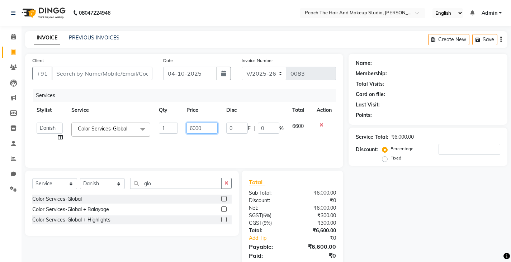
click at [205, 126] on input "6000" at bounding box center [202, 128] width 31 height 11
type input "7000"
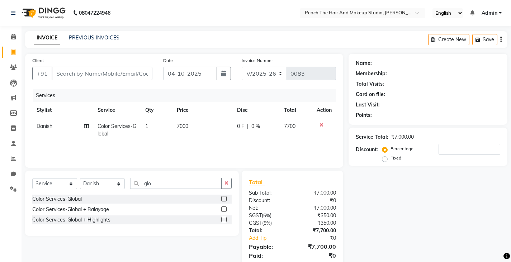
click at [433, 214] on div "Name: Membership: Total Visits: Card on file: Last Visit: Points: Service Total…" at bounding box center [431, 165] width 164 height 222
click at [199, 126] on td "7000" at bounding box center [203, 130] width 60 height 24
select select "93106"
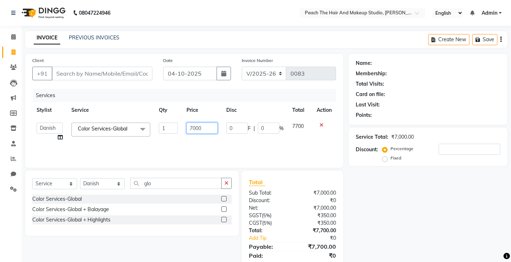
click at [208, 130] on input "7000" at bounding box center [202, 128] width 31 height 11
type input "7"
type input "6500"
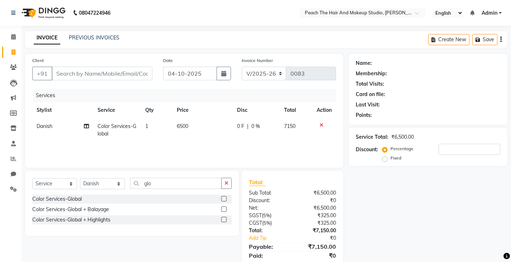
click at [392, 175] on div "Name: Membership: Total Visits: Card on file: Last Visit: Points: Service Total…" at bounding box center [431, 165] width 164 height 222
click at [135, 75] on input "Client" at bounding box center [102, 74] width 101 height 14
type input "9"
type input "0"
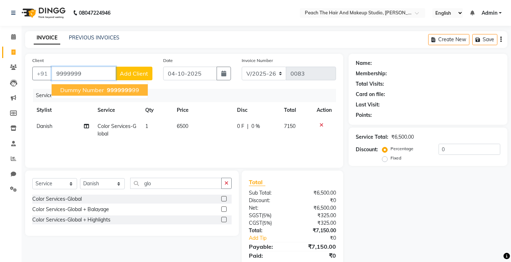
click at [92, 89] on span "dummy number" at bounding box center [82, 89] width 44 height 7
type input "999999999"
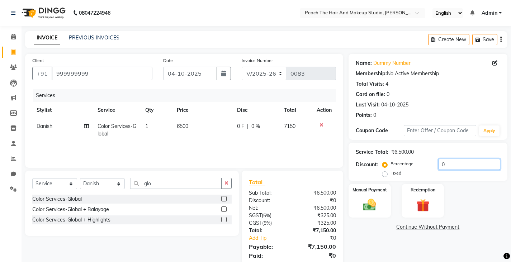
click at [471, 162] on input "0" at bounding box center [470, 164] width 62 height 11
type input "9"
type input "1"
type input "2"
type input "3"
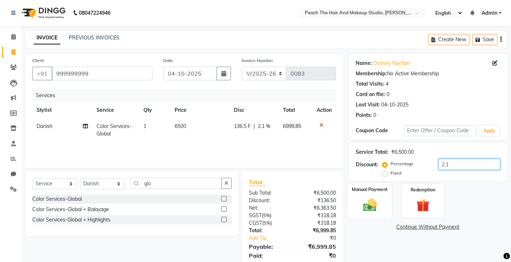
type input "2.1"
click at [365, 205] on img at bounding box center [370, 204] width 22 height 15
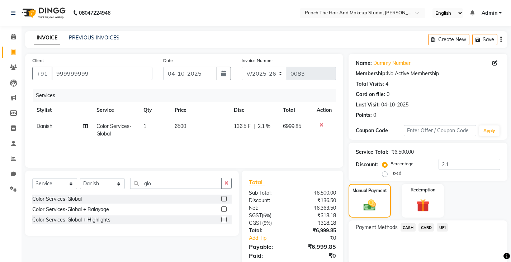
click at [405, 230] on span "CASH" at bounding box center [408, 228] width 15 height 8
click at [374, 258] on div "Note:" at bounding box center [428, 254] width 155 height 12
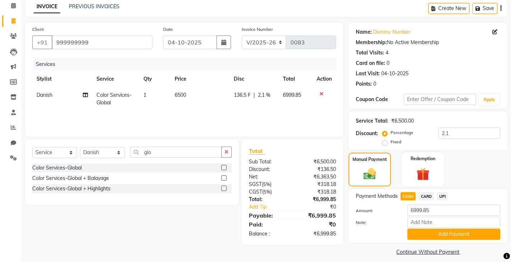
scroll to position [37, 0]
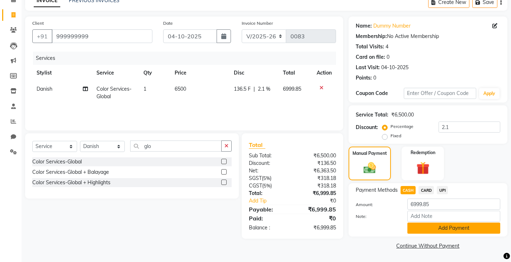
click at [463, 226] on button "Add Payment" at bounding box center [454, 228] width 93 height 11
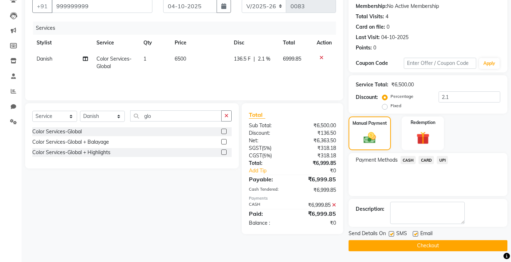
scroll to position [67, 0]
click at [391, 233] on label at bounding box center [391, 233] width 5 height 5
click at [391, 233] on input "checkbox" at bounding box center [391, 234] width 5 height 5
checkbox input "false"
click at [357, 246] on button "Checkout" at bounding box center [428, 245] width 159 height 11
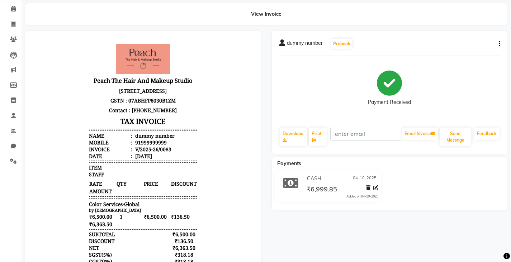
scroll to position [29, 0]
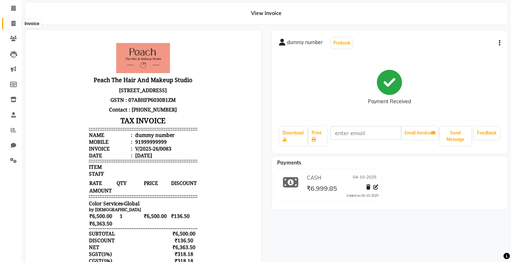
click at [10, 25] on span at bounding box center [13, 24] width 13 height 8
select select "service"
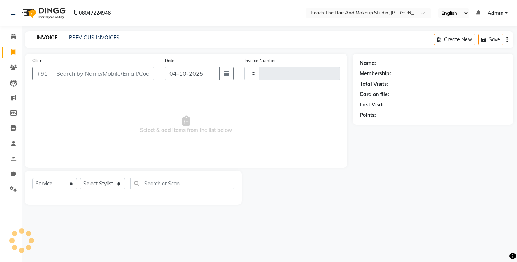
type input "0084"
select select "9105"
click at [98, 183] on select "Select Stylist Ankit [PERSON_NAME] Danish Karan Krishna [PERSON_NAME] [PERSON_N…" at bounding box center [102, 183] width 45 height 11
select select "93106"
click at [80, 178] on select "Select Stylist Ankit [PERSON_NAME] Danish Karan Krishna [PERSON_NAME] [PERSON_N…" at bounding box center [102, 183] width 45 height 11
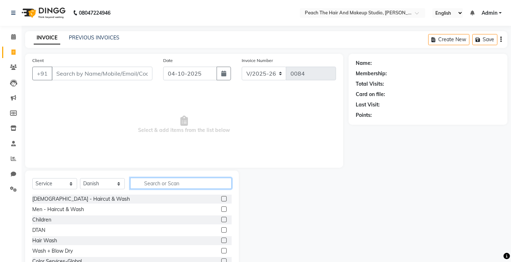
click at [147, 183] on input "text" at bounding box center [181, 183] width 102 height 11
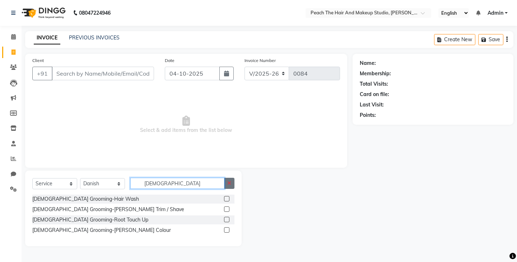
type input "[DEMOGRAPHIC_DATA]"
click at [229, 184] on icon "button" at bounding box center [229, 183] width 4 height 5
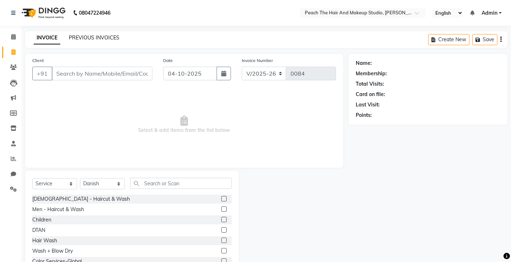
click at [101, 37] on link "PREVIOUS INVOICES" at bounding box center [94, 37] width 51 height 6
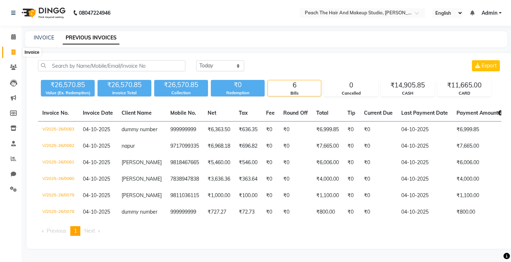
click at [12, 51] on icon at bounding box center [13, 52] width 4 height 5
select select "service"
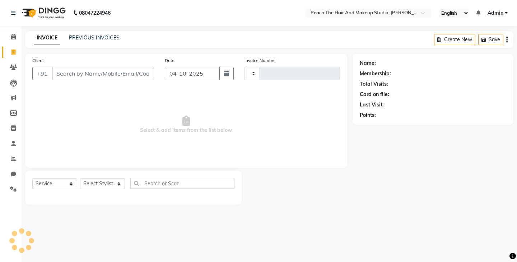
type input "0084"
select select "9105"
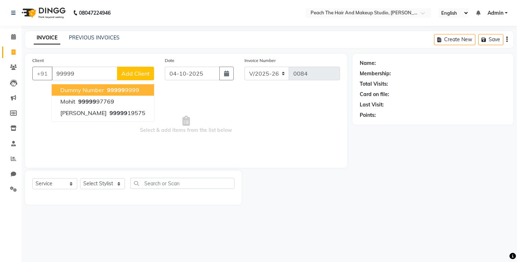
click at [61, 86] on button "dummy number 99999 9999" at bounding box center [103, 89] width 102 height 11
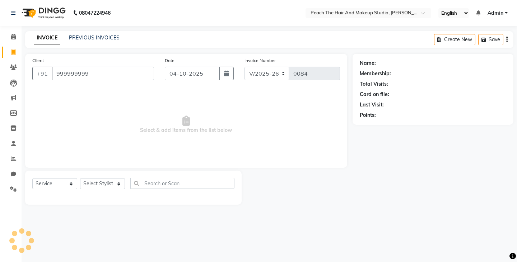
type input "999999999"
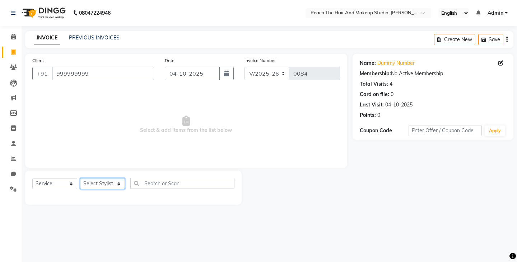
click at [107, 187] on select "Select Stylist Ankit [PERSON_NAME] Danish Karan Krishna [PERSON_NAME] [PERSON_N…" at bounding box center [102, 183] width 45 height 11
select select "93106"
click at [80, 178] on select "Select Stylist Ankit [PERSON_NAME] Danish Karan Krishna [PERSON_NAME] [PERSON_N…" at bounding box center [102, 183] width 45 height 11
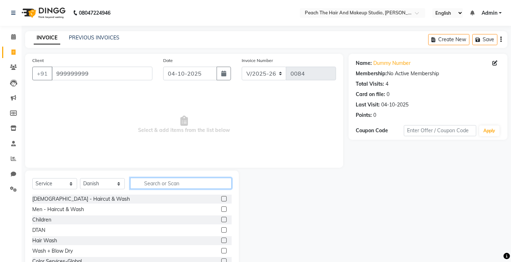
click at [145, 184] on input "text" at bounding box center [181, 183] width 102 height 11
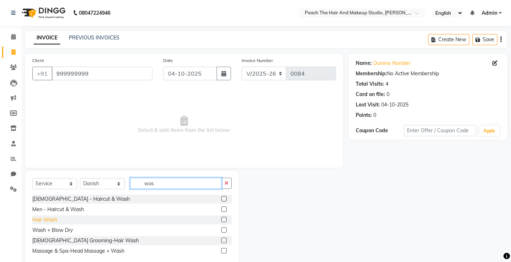
type input "was"
click at [38, 221] on div "Hair Wash" at bounding box center [44, 220] width 25 height 8
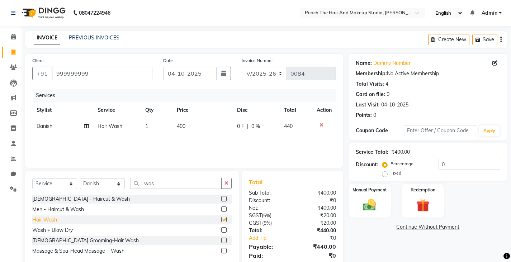
checkbox input "false"
click at [189, 123] on td "400" at bounding box center [203, 126] width 60 height 16
select select "93106"
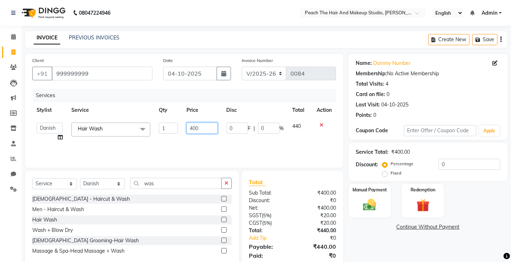
click at [208, 128] on input "400" at bounding box center [202, 128] width 31 height 11
type input "4"
type input "410"
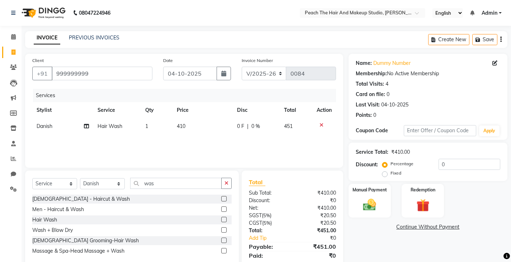
click at [405, 231] on link "Continue Without Payment" at bounding box center [428, 228] width 156 height 8
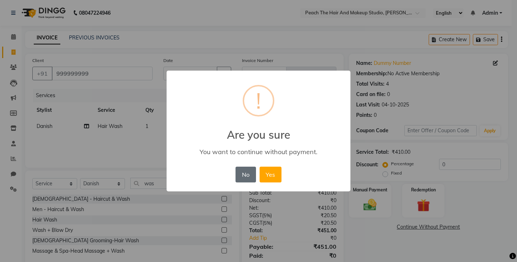
click at [244, 173] on button "No" at bounding box center [245, 175] width 20 height 16
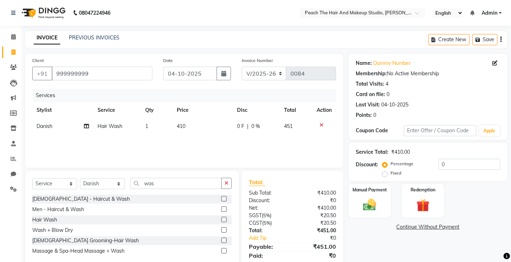
click at [203, 122] on td "410" at bounding box center [203, 126] width 60 height 16
select select "93106"
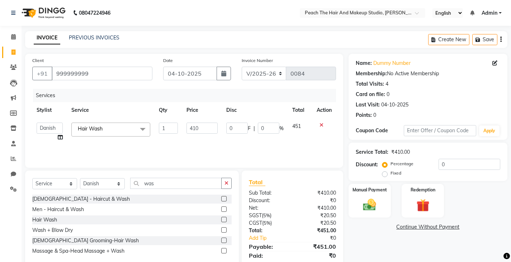
click at [203, 122] on td "410" at bounding box center [202, 131] width 40 height 27
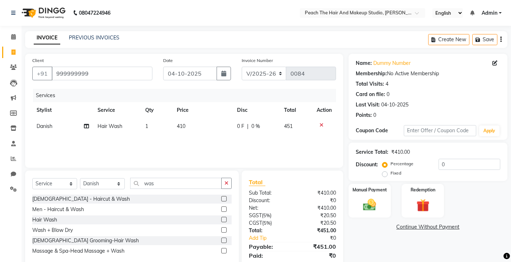
click at [203, 122] on td "410" at bounding box center [203, 126] width 60 height 16
select select "93106"
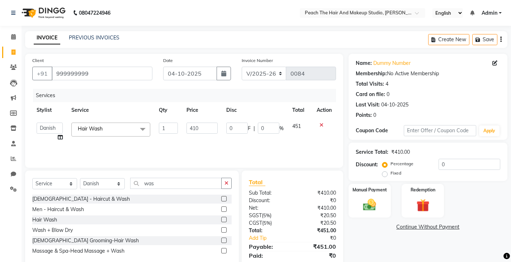
click at [203, 122] on td "410" at bounding box center [202, 131] width 40 height 27
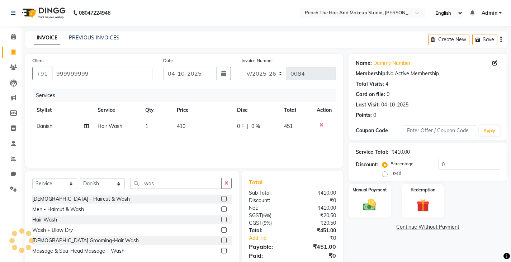
click at [364, 230] on link "Continue Without Payment" at bounding box center [428, 228] width 156 height 8
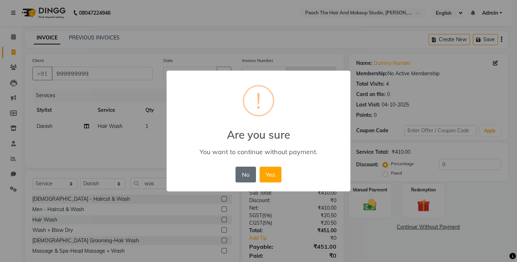
click at [244, 178] on button "No" at bounding box center [245, 175] width 20 height 16
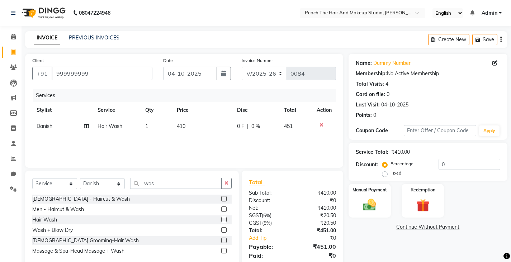
click at [175, 121] on td "410" at bounding box center [203, 126] width 60 height 16
select select "93106"
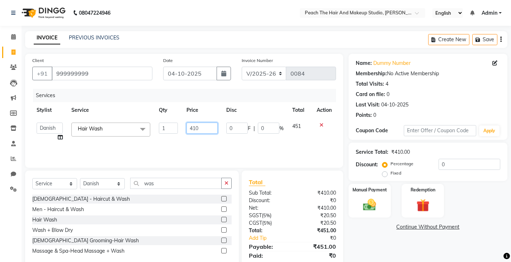
click at [204, 125] on input "410" at bounding box center [202, 128] width 31 height 11
type input "420"
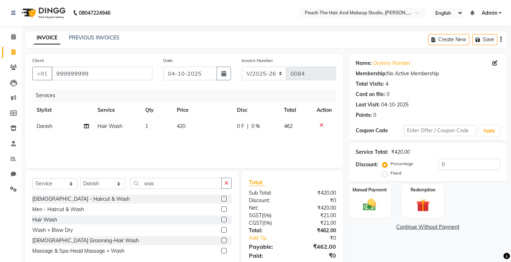
click at [381, 227] on link "Continue Without Payment" at bounding box center [428, 228] width 156 height 8
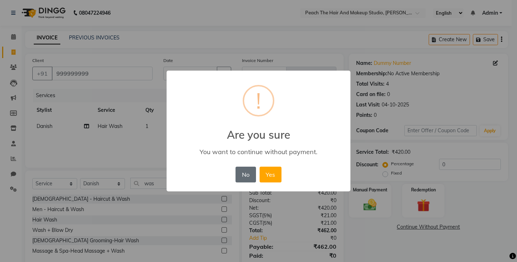
click at [249, 175] on button "No" at bounding box center [245, 175] width 20 height 16
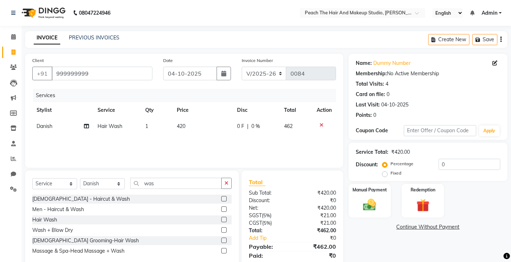
click at [207, 128] on td "420" at bounding box center [203, 126] width 60 height 16
select select "93106"
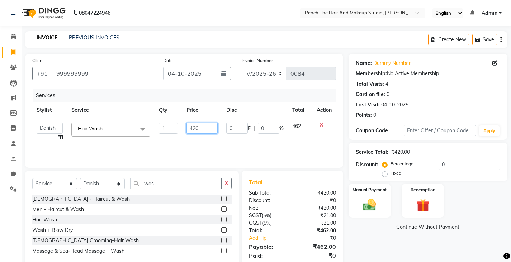
click at [207, 128] on input "420" at bounding box center [202, 128] width 31 height 11
type input "4"
type input "480"
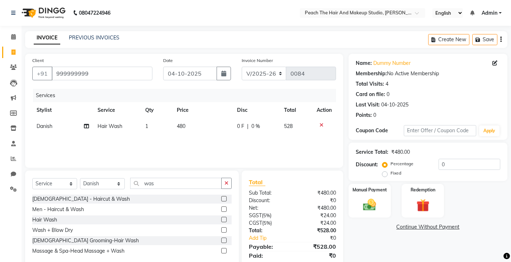
click at [362, 238] on div "Name: Dummy Number Membership: No Active Membership Total Visits: 4 Card on fil…" at bounding box center [431, 165] width 164 height 222
click at [210, 137] on div "Services Stylist Service Qty Price Disc Total Action Danish Hair Wash 1 480 0 F…" at bounding box center [184, 125] width 304 height 72
click at [199, 127] on td "480" at bounding box center [203, 126] width 60 height 16
select select "93106"
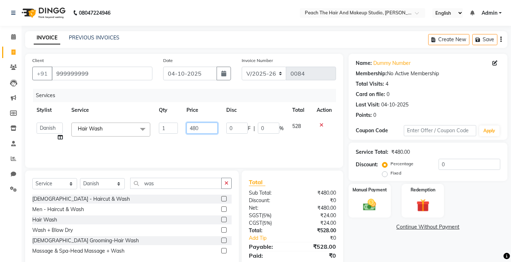
click at [215, 127] on input "480" at bounding box center [202, 128] width 31 height 11
type input "4"
type input "500"
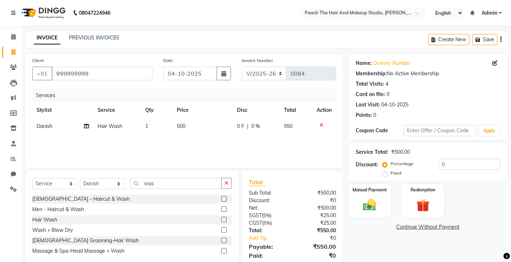
click at [364, 233] on div "Name: Dummy Number Membership: No Active Membership Total Visits: 4 Card on fil…" at bounding box center [431, 165] width 164 height 222
click at [365, 208] on img at bounding box center [370, 204] width 22 height 15
click at [441, 228] on span "UPI" at bounding box center [442, 228] width 11 height 8
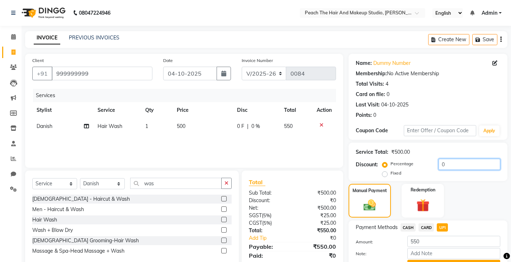
click at [450, 166] on input "0" at bounding box center [470, 164] width 62 height 11
type input "5"
type input "0"
click at [476, 189] on div "Manual Payment Redemption" at bounding box center [428, 201] width 170 height 34
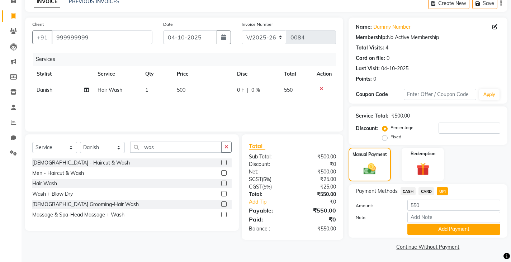
scroll to position [37, 0]
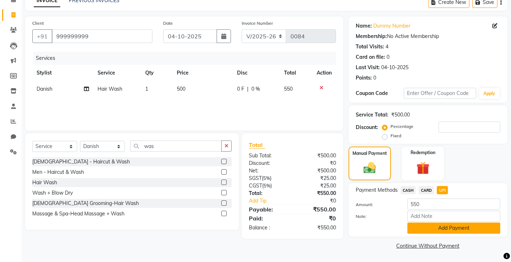
click at [440, 230] on button "Add Payment" at bounding box center [454, 228] width 93 height 11
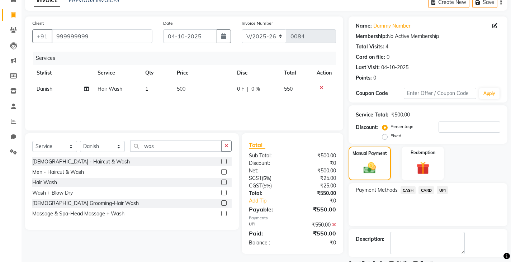
click at [391, 137] on label "Fixed" at bounding box center [396, 136] width 11 height 6
click at [385, 137] on input "Fixed" at bounding box center [386, 135] width 5 height 5
radio input "true"
click at [446, 127] on input "number" at bounding box center [470, 127] width 62 height 11
type input "50"
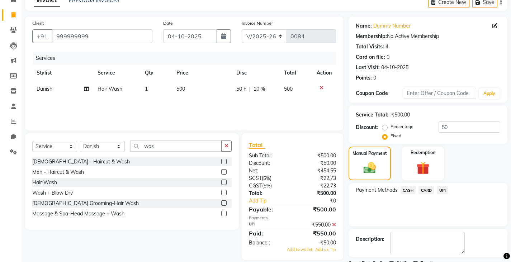
click at [333, 223] on icon at bounding box center [334, 224] width 4 height 5
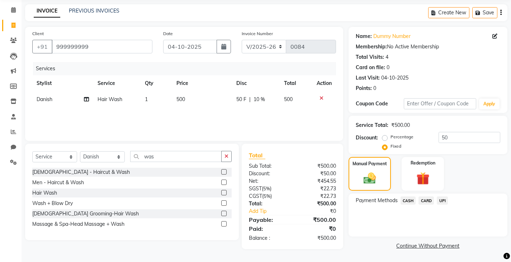
scroll to position [27, 0]
click at [444, 202] on span "UPI" at bounding box center [442, 201] width 11 height 8
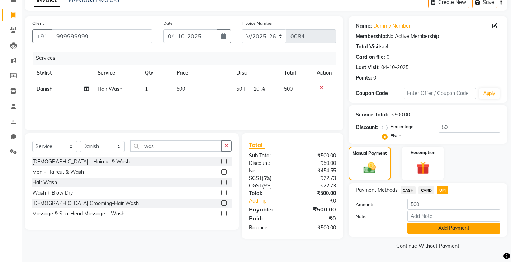
click at [417, 229] on button "Add Payment" at bounding box center [454, 228] width 93 height 11
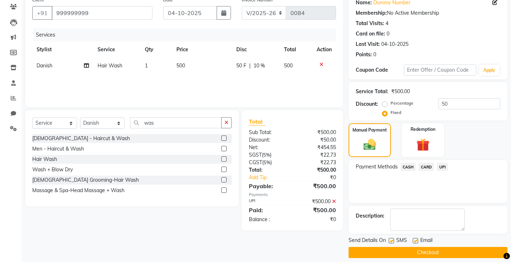
scroll to position [67, 0]
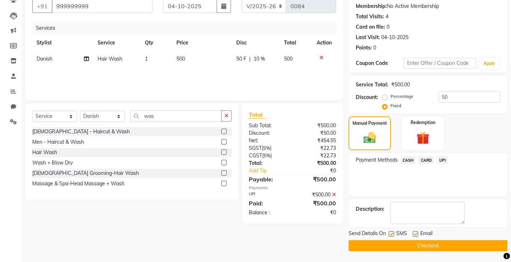
click at [392, 232] on label at bounding box center [391, 233] width 5 height 5
click at [392, 232] on input "checkbox" at bounding box center [391, 234] width 5 height 5
checkbox input "false"
click at [377, 246] on button "Checkout" at bounding box center [428, 245] width 159 height 11
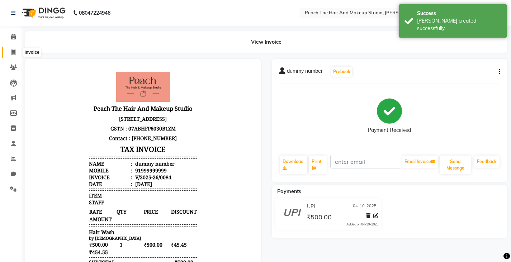
click at [10, 50] on span at bounding box center [13, 52] width 13 height 8
select select "service"
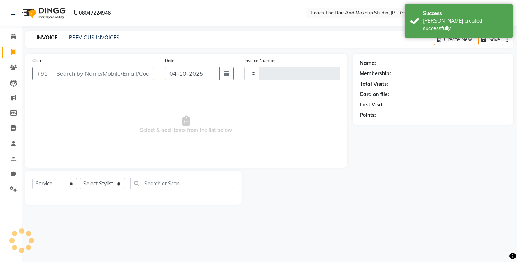
type input "0085"
select select "9105"
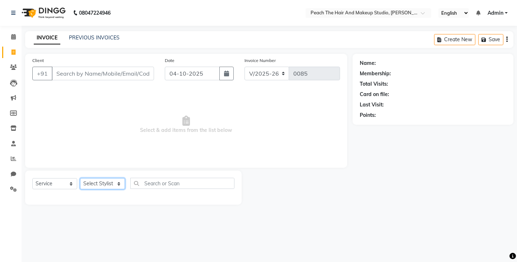
click at [87, 183] on select "Select Stylist Ankit [PERSON_NAME] Danish Karan Krishna [PERSON_NAME] [PERSON_N…" at bounding box center [102, 183] width 45 height 11
select select "93106"
click at [80, 178] on select "Select Stylist Ankit [PERSON_NAME] Danish Karan Krishna [PERSON_NAME] [PERSON_N…" at bounding box center [102, 183] width 45 height 11
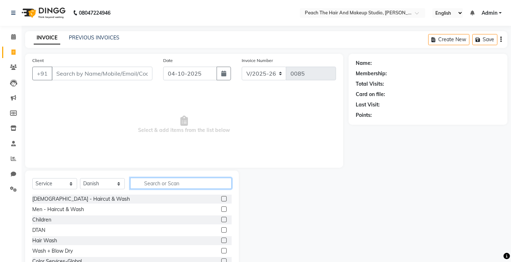
click at [153, 182] on input "text" at bounding box center [181, 183] width 102 height 11
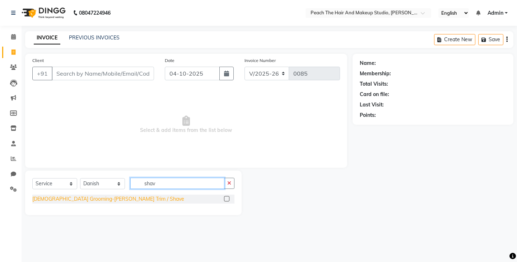
type input "shav"
click at [105, 199] on div "[DEMOGRAPHIC_DATA] Grooming-[PERSON_NAME] Trim / Shave" at bounding box center [108, 200] width 152 height 8
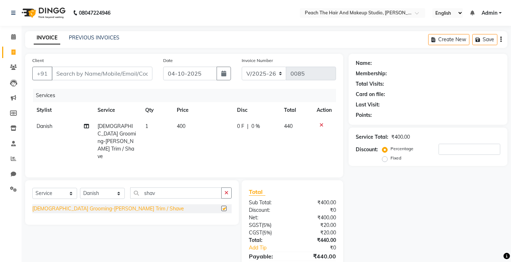
checkbox input "false"
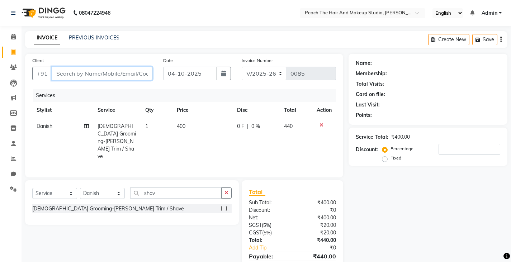
click at [74, 68] on input "Client" at bounding box center [102, 74] width 101 height 14
type input "9"
type input "0"
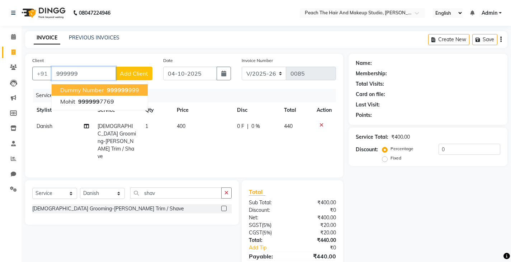
click at [55, 89] on button "dummy number 999999 999" at bounding box center [100, 89] width 96 height 11
type input "999999999"
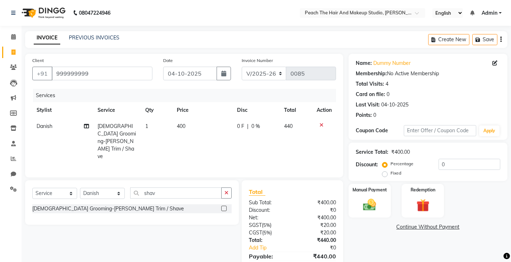
click at [357, 248] on div "Name: Dummy Number Membership: No Active Membership Total Visits: 4 Card on fil…" at bounding box center [431, 170] width 164 height 232
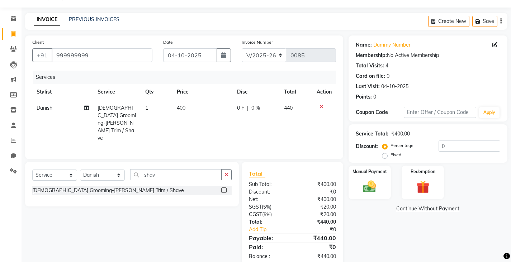
scroll to position [25, 0]
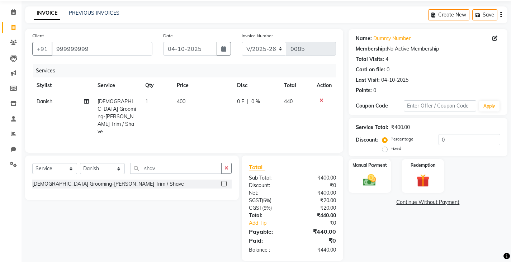
click at [383, 146] on div "Discount: Percentage Fixed 0" at bounding box center [428, 143] width 145 height 19
click at [391, 150] on label "Fixed" at bounding box center [396, 148] width 11 height 6
click at [384, 150] on input "Fixed" at bounding box center [386, 148] width 5 height 5
radio input "true"
click at [465, 139] on input "0" at bounding box center [470, 139] width 62 height 11
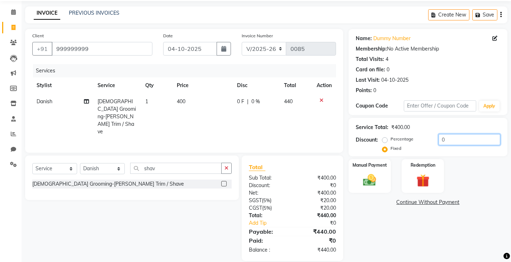
click at [465, 139] on input "0" at bounding box center [470, 139] width 62 height 11
type input "40"
click at [373, 186] on img at bounding box center [370, 180] width 22 height 15
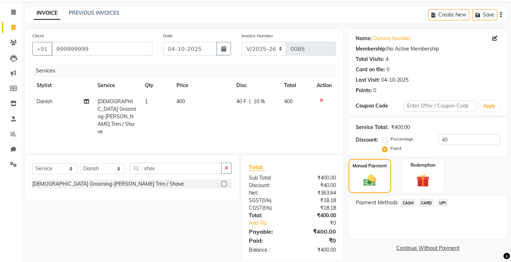
click at [442, 203] on span "UPI" at bounding box center [442, 203] width 11 height 8
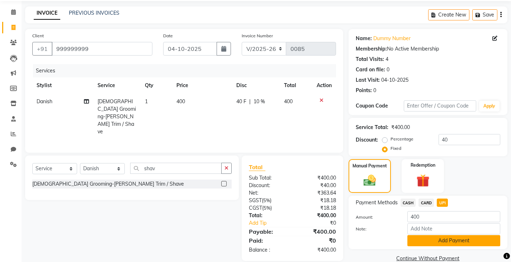
click at [436, 241] on button "Add Payment" at bounding box center [454, 240] width 93 height 11
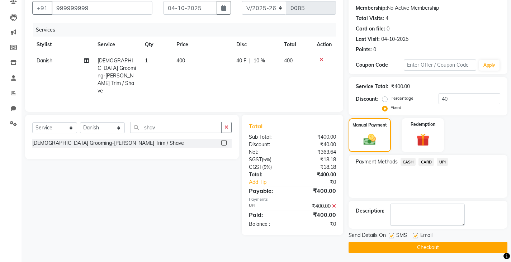
scroll to position [67, 0]
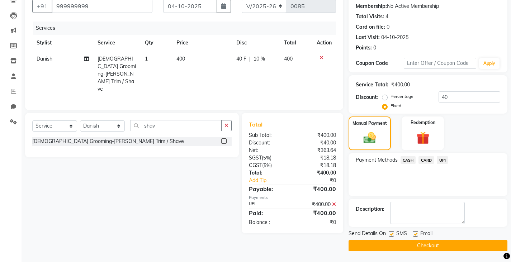
click at [393, 235] on label at bounding box center [391, 233] width 5 height 5
click at [393, 235] on input "checkbox" at bounding box center [391, 234] width 5 height 5
checkbox input "false"
click at [381, 243] on button "Checkout" at bounding box center [428, 245] width 159 height 11
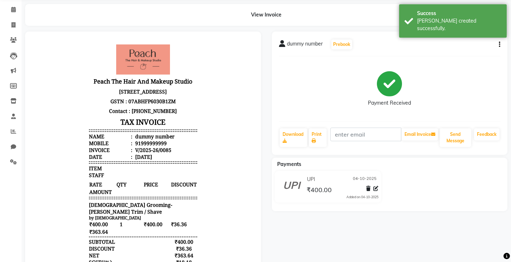
scroll to position [29, 0]
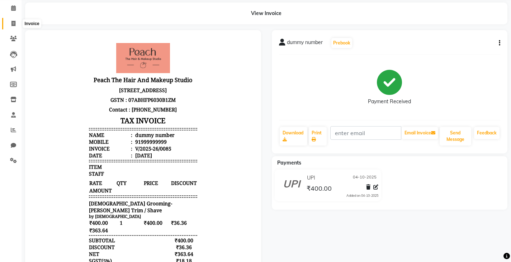
click at [11, 23] on span at bounding box center [13, 24] width 13 height 8
select select "service"
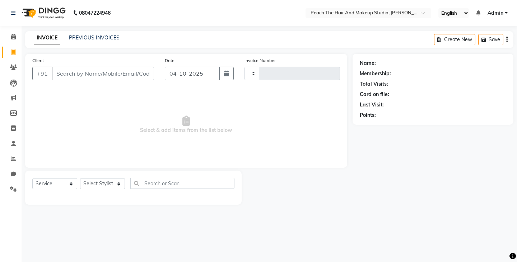
type input "0086"
select select "9105"
click at [91, 184] on select "Select Stylist Ankit [PERSON_NAME] Danish Karan Krishna [PERSON_NAME] [PERSON_N…" at bounding box center [102, 183] width 45 height 11
select select "93111"
click at [80, 178] on select "Select Stylist Ankit [PERSON_NAME] Danish Karan Krishna [PERSON_NAME] [PERSON_N…" at bounding box center [102, 183] width 45 height 11
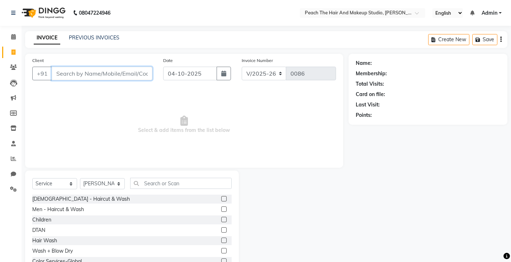
click at [98, 75] on input "Client" at bounding box center [102, 74] width 101 height 14
type input "8130245471"
click at [130, 71] on span "Add Client" at bounding box center [134, 73] width 28 height 7
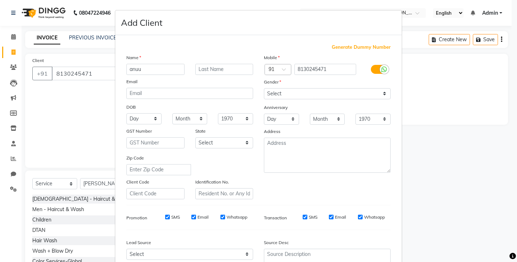
type input "anuu"
click at [270, 94] on select "Select [DEMOGRAPHIC_DATA] [DEMOGRAPHIC_DATA] Other Prefer Not To Say" at bounding box center [327, 93] width 127 height 11
select select "[DEMOGRAPHIC_DATA]"
click at [264, 88] on select "Select [DEMOGRAPHIC_DATA] [DEMOGRAPHIC_DATA] Other Prefer Not To Say" at bounding box center [327, 93] width 127 height 11
click at [433, 172] on ngb-modal-window "Add Client Generate Dummy Number Name anuu Email DOB Day 01 02 03 04 05 06 07 0…" at bounding box center [258, 131] width 517 height 262
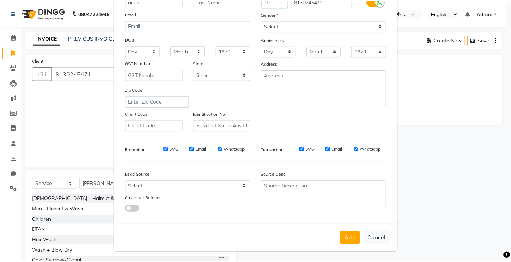
scroll to position [69, 0]
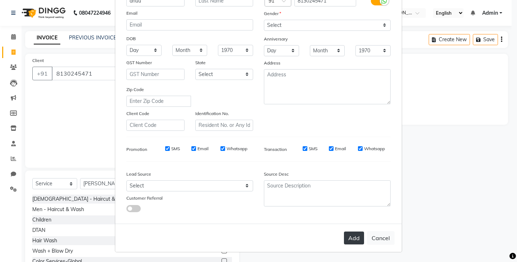
click at [353, 238] on button "Add" at bounding box center [354, 238] width 20 height 13
click at [353, 238] on div "Add Cancel" at bounding box center [258, 238] width 286 height 28
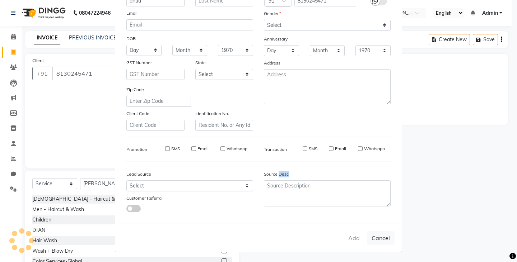
select select
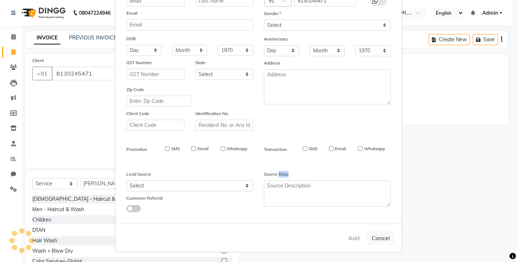
select select
checkbox input "false"
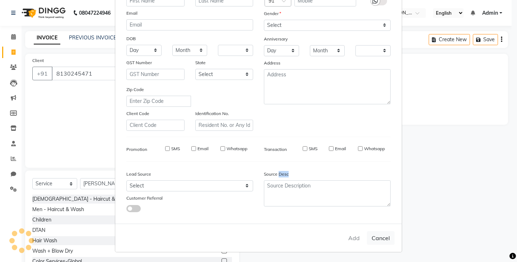
checkbox input "false"
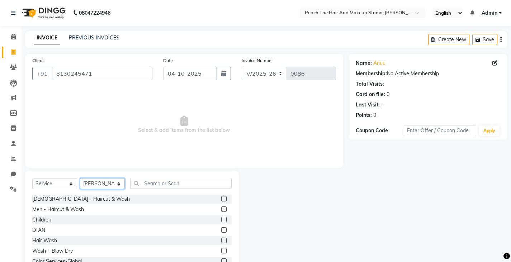
click at [114, 183] on select "Select Stylist Ankit [PERSON_NAME] Danish Karan Krishna [PERSON_NAME] [PERSON_N…" at bounding box center [102, 183] width 45 height 11
select select "93112"
click at [80, 178] on select "Select Stylist Ankit [PERSON_NAME] Danish Karan Krishna [PERSON_NAME] [PERSON_N…" at bounding box center [102, 183] width 45 height 11
click at [153, 183] on input "text" at bounding box center [181, 183] width 102 height 11
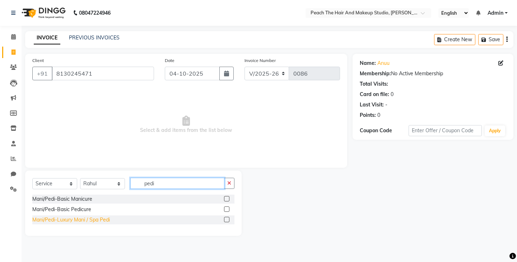
type input "pedi"
click at [84, 223] on div "Mani/Pedi-Luxury Mani / Spa Pedi" at bounding box center [71, 220] width 78 height 8
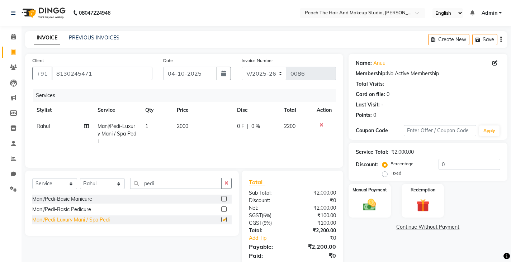
checkbox input "false"
click at [214, 121] on td "2000" at bounding box center [203, 133] width 60 height 31
select select "93112"
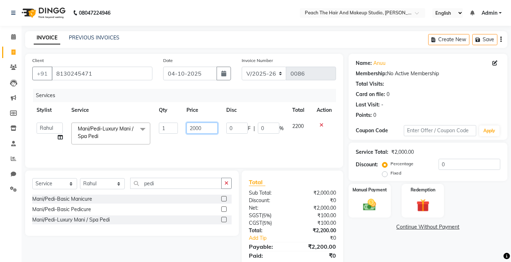
drag, startPoint x: 214, startPoint y: 121, endPoint x: 211, endPoint y: 131, distance: 11.2
click at [211, 131] on td "2000" at bounding box center [202, 133] width 40 height 30
click at [211, 131] on input "2000" at bounding box center [202, 128] width 31 height 11
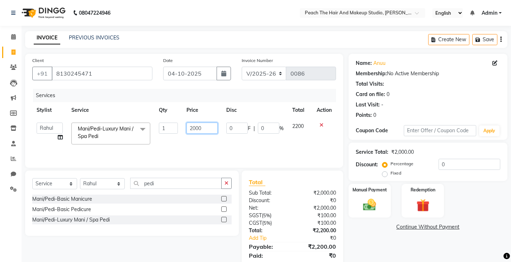
click at [211, 131] on input "2000" at bounding box center [202, 128] width 31 height 11
type input "1800"
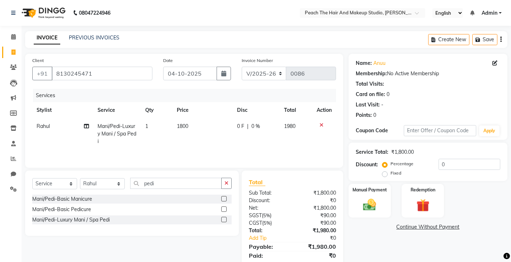
click at [382, 235] on div "Name: Anuu Membership: No Active Membership Total Visits: Card on file: 0 Last …" at bounding box center [431, 165] width 164 height 222
click at [212, 125] on td "1800" at bounding box center [203, 133] width 60 height 31
select select "93112"
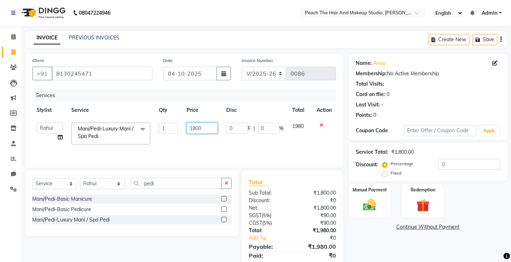
drag, startPoint x: 212, startPoint y: 125, endPoint x: 210, endPoint y: 128, distance: 4.1
click at [210, 128] on input "1800" at bounding box center [202, 128] width 31 height 11
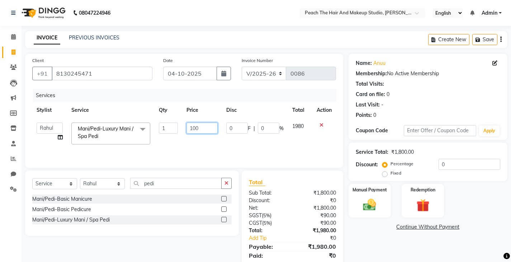
type input "1000"
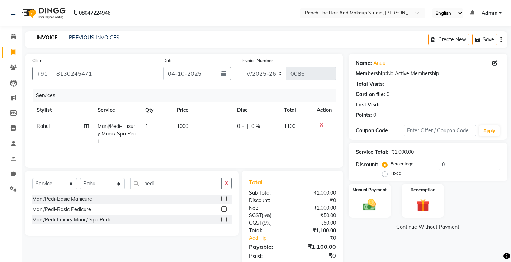
click at [373, 239] on div "Name: Anuu Membership: No Active Membership Total Visits: Card on file: 0 Last …" at bounding box center [431, 165] width 164 height 222
click at [112, 184] on select "Select Stylist Ankit [PERSON_NAME] Danish Karan Krishna [PERSON_NAME] [PERSON_N…" at bounding box center [102, 183] width 45 height 11
select select "93106"
click at [80, 178] on select "Select Stylist Ankit [PERSON_NAME] Danish Karan Krishna [PERSON_NAME] [PERSON_N…" at bounding box center [102, 183] width 45 height 11
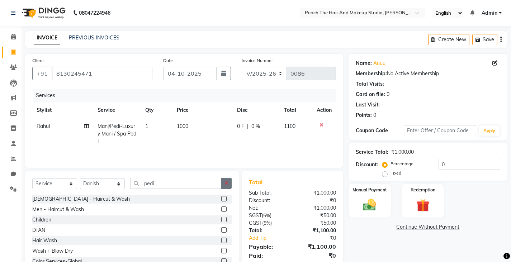
click at [227, 183] on icon "button" at bounding box center [227, 183] width 4 height 5
click at [190, 181] on input "text" at bounding box center [181, 183] width 102 height 11
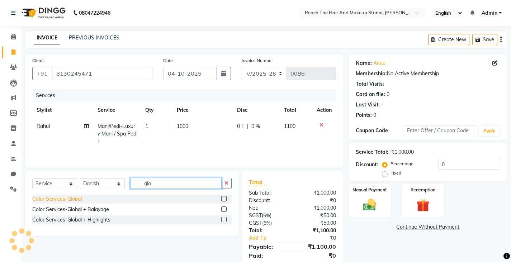
type input "glo"
click at [68, 202] on div "Color Services-Global" at bounding box center [57, 200] width 50 height 8
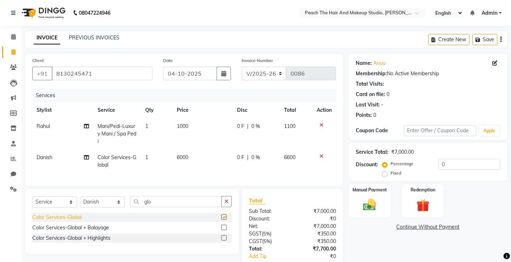
checkbox input "false"
click at [356, 257] on div "Name: Anuu Membership: No Active Membership Total Visits: Card on file: 0 Last …" at bounding box center [431, 174] width 164 height 241
click at [381, 236] on div "Name: Anuu Membership: No Active Membership Total Visits: Card on file: 0 Last …" at bounding box center [431, 174] width 164 height 241
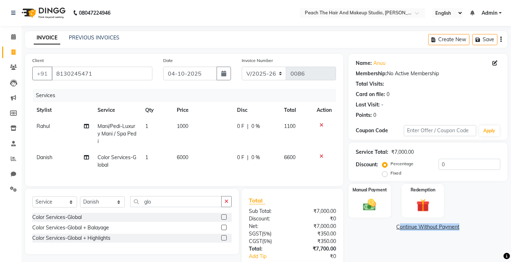
click at [381, 236] on div "Name: Anuu Membership: No Active Membership Total Visits: Card on file: 0 Last …" at bounding box center [431, 174] width 164 height 241
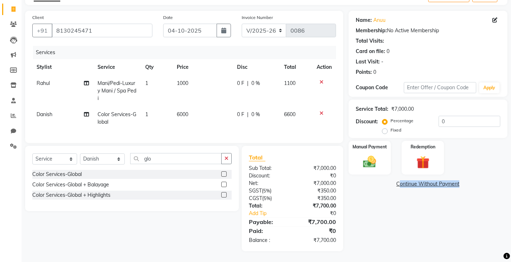
scroll to position [48, 0]
click at [210, 109] on td "6000" at bounding box center [203, 119] width 60 height 24
select select "93106"
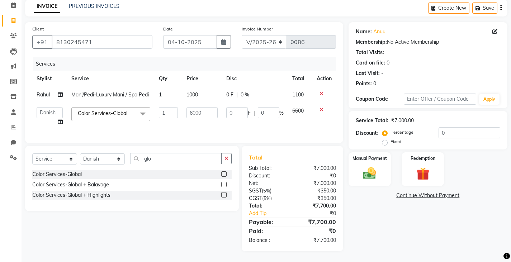
scroll to position [37, 0]
click at [210, 109] on input "6000" at bounding box center [202, 112] width 31 height 11
type input "6"
type input "4"
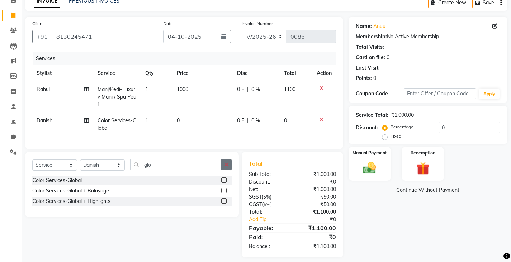
click at [222, 160] on div "Select Service Product Membership Package Voucher Prepaid Gift Card Select Styl…" at bounding box center [132, 184] width 214 height 65
drag, startPoint x: 224, startPoint y: 169, endPoint x: 185, endPoint y: 175, distance: 39.5
click at [185, 170] on div "glo" at bounding box center [181, 164] width 101 height 11
click at [185, 170] on input "glo" at bounding box center [175, 164] width 91 height 11
type input "g"
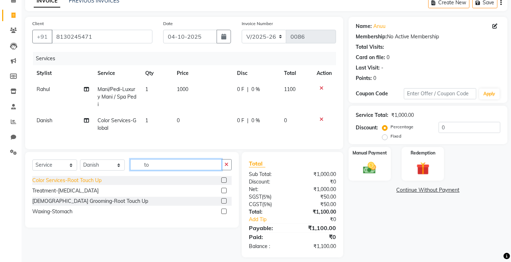
type input "to"
click at [81, 184] on div "Color Services-Root Touch Up" at bounding box center [66, 181] width 69 height 8
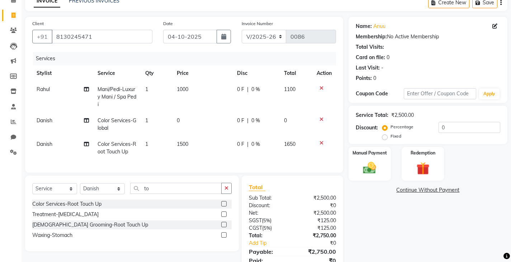
click at [320, 118] on icon at bounding box center [322, 119] width 4 height 5
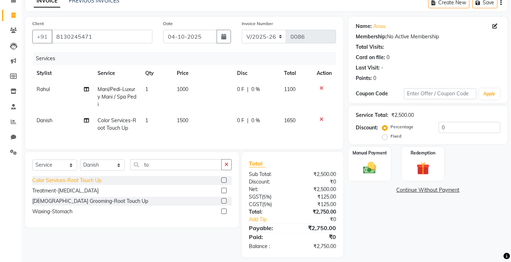
click at [58, 184] on div "Color Services-Root Touch Up" at bounding box center [66, 181] width 69 height 8
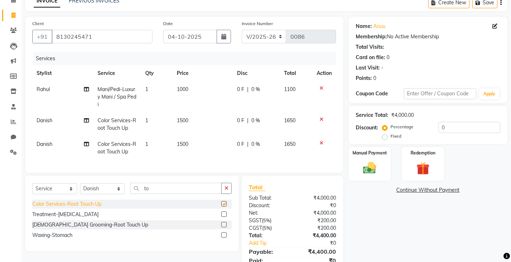
checkbox input "false"
click at [203, 145] on td "1500" at bounding box center [203, 148] width 60 height 24
select select "93106"
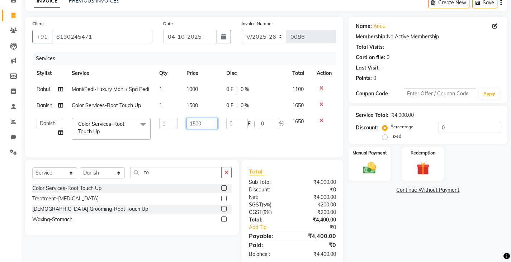
click at [209, 127] on input "1500" at bounding box center [202, 123] width 31 height 11
type input "4500"
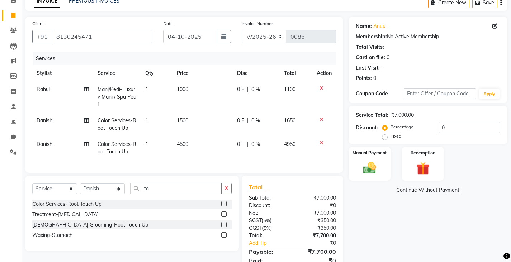
click at [416, 210] on div "Name: Anuu Membership: No Active Membership Total Visits: Card on file: 0 Last …" at bounding box center [431, 149] width 164 height 264
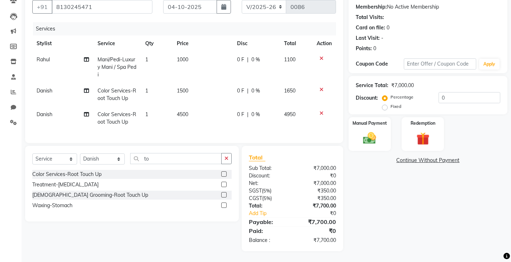
scroll to position [72, 0]
click at [472, 94] on input "0" at bounding box center [470, 97] width 62 height 11
type input "9"
click at [199, 107] on td "4500" at bounding box center [203, 119] width 60 height 24
select select "93106"
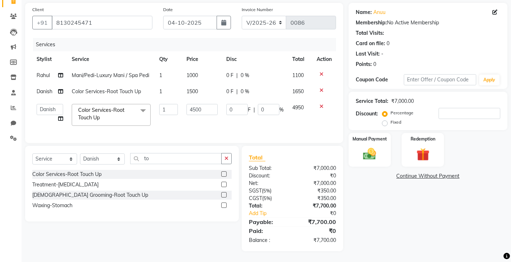
scroll to position [56, 0]
click at [203, 105] on input "4500" at bounding box center [202, 109] width 31 height 11
type input "4000"
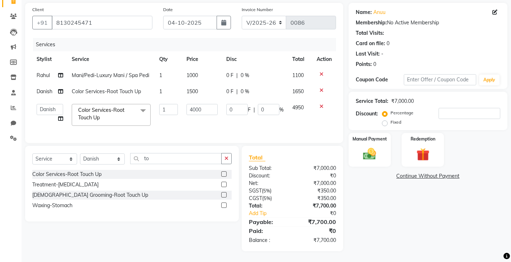
click at [390, 213] on div "Name: Anuu Membership: No Active Membership Total Visits: Card on file: 0 Last …" at bounding box center [431, 127] width 164 height 249
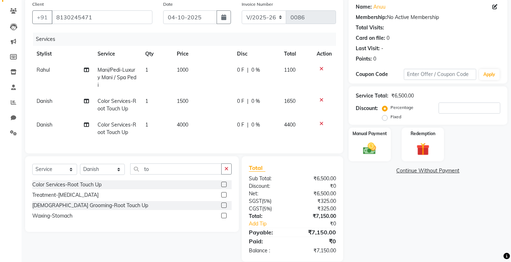
click at [206, 121] on td "4000" at bounding box center [203, 129] width 60 height 24
select select "93106"
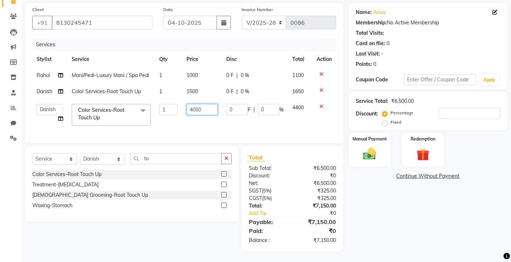
click at [208, 106] on input "4000" at bounding box center [202, 109] width 31 height 11
type input "4200"
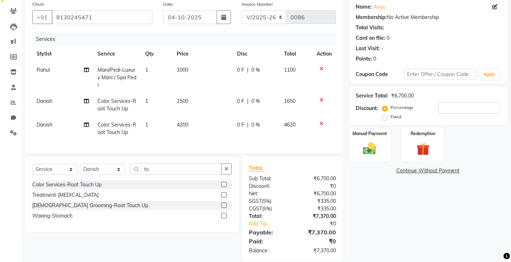
click at [408, 199] on div "Name: Anuu Membership: No Active Membership Total Visits: Card on file: 0 Last …" at bounding box center [431, 129] width 164 height 264
click at [381, 114] on div "Discount: Percentage Fixed" at bounding box center [428, 112] width 145 height 19
click at [391, 116] on label "Fixed" at bounding box center [396, 117] width 11 height 6
click at [384, 116] on input "Fixed" at bounding box center [386, 116] width 5 height 5
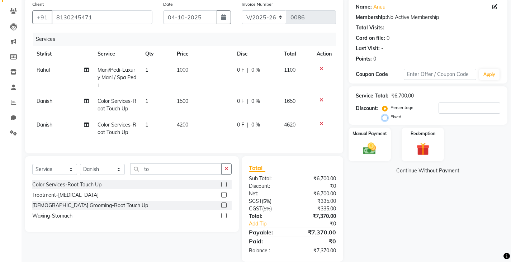
radio input "true"
click at [458, 111] on input "number" at bounding box center [470, 108] width 62 height 11
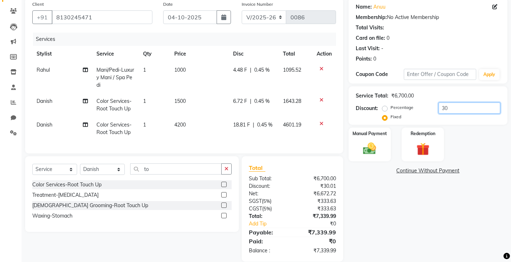
type input "3"
type input "40"
click at [377, 168] on link "Continue Without Payment" at bounding box center [428, 171] width 156 height 8
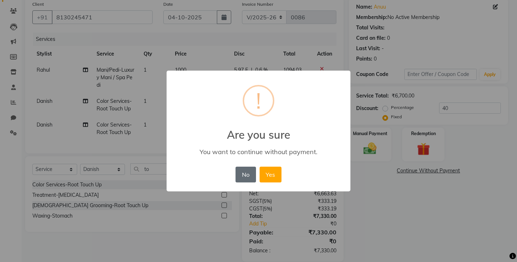
click at [244, 176] on button "No" at bounding box center [245, 175] width 20 height 16
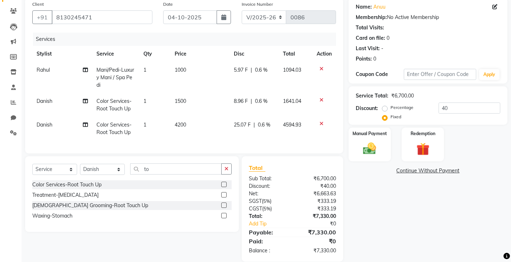
click at [400, 210] on div "Name: Anuu Membership: No Active Membership Total Visits: Card on file: 0 Last …" at bounding box center [431, 129] width 164 height 264
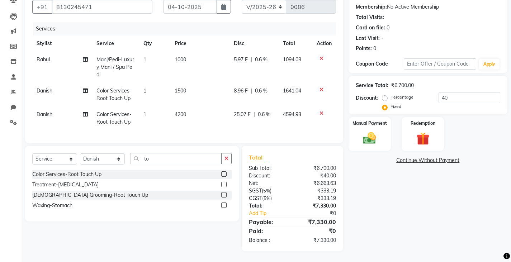
scroll to position [72, 0]
click at [365, 123] on div "Manual Payment" at bounding box center [370, 135] width 44 height 36
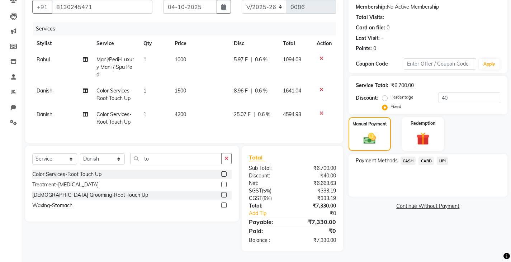
click at [407, 157] on span "CASH" at bounding box center [408, 161] width 15 height 8
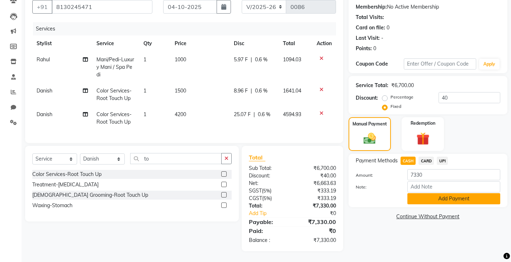
click at [425, 194] on button "Add Payment" at bounding box center [454, 198] width 93 height 11
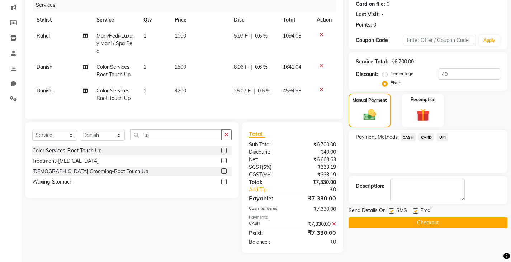
scroll to position [98, 0]
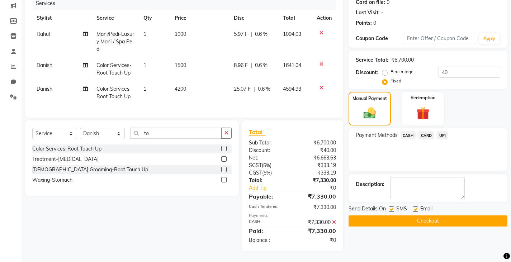
click at [392, 207] on label at bounding box center [391, 209] width 5 height 5
click at [392, 207] on input "checkbox" at bounding box center [391, 209] width 5 height 5
checkbox input "false"
click at [362, 216] on button "Checkout" at bounding box center [428, 221] width 159 height 11
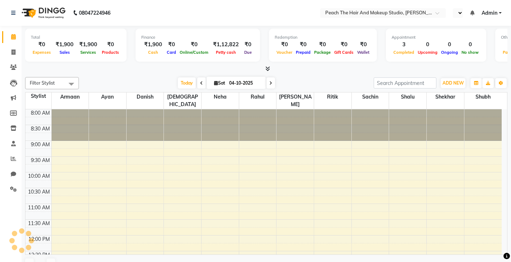
select select "en"
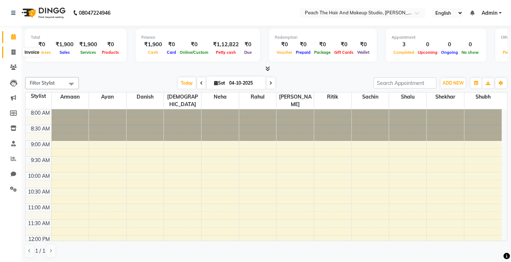
click at [13, 52] on icon at bounding box center [13, 52] width 4 height 5
select select "9105"
select select "service"
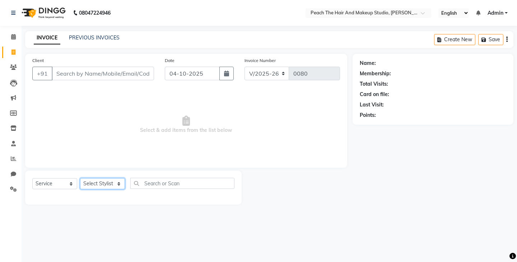
click at [98, 180] on select "Select Stylist Ankit [PERSON_NAME] Danish Karan Krishna [PERSON_NAME] [PERSON_N…" at bounding box center [102, 183] width 45 height 11
select select "93106"
click at [80, 178] on select "Select Stylist Ankit [PERSON_NAME] Danish Karan Krishna [PERSON_NAME] [PERSON_N…" at bounding box center [102, 183] width 45 height 11
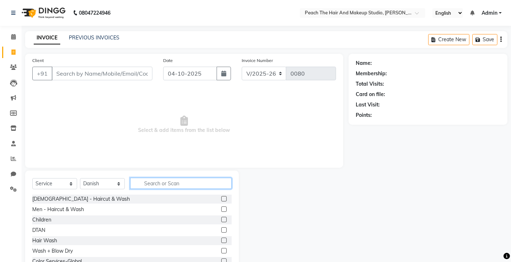
click at [183, 184] on input "text" at bounding box center [181, 183] width 102 height 11
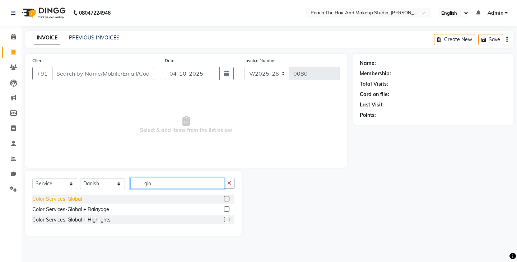
type input "glo"
click at [38, 201] on div "Color Services-Global" at bounding box center [57, 200] width 50 height 8
checkbox input "false"
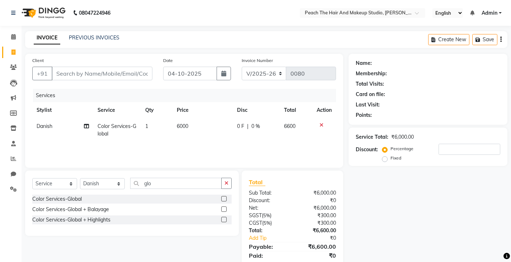
click at [203, 124] on td "6000" at bounding box center [203, 130] width 60 height 24
select select "93106"
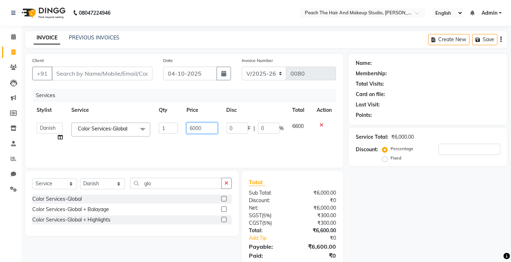
click at [206, 127] on input "6000" at bounding box center [202, 128] width 31 height 11
type input "6"
type input "4000"
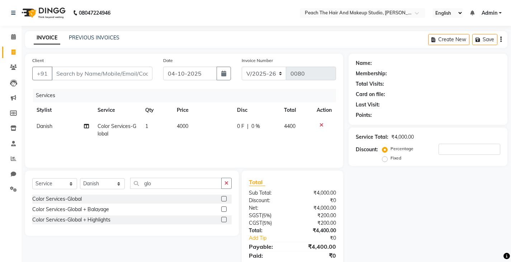
click at [115, 81] on div "Client +91" at bounding box center [92, 71] width 131 height 29
click at [114, 76] on input "Client" at bounding box center [102, 74] width 101 height 14
type input "7"
type input "0"
type input "7838947838"
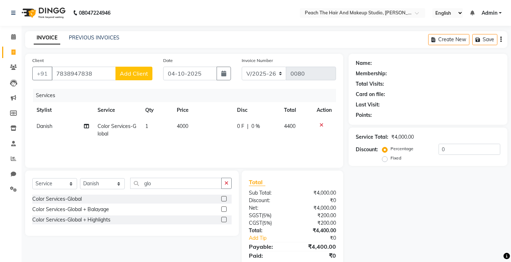
click at [129, 69] on button "Add Client" at bounding box center [134, 74] width 37 height 14
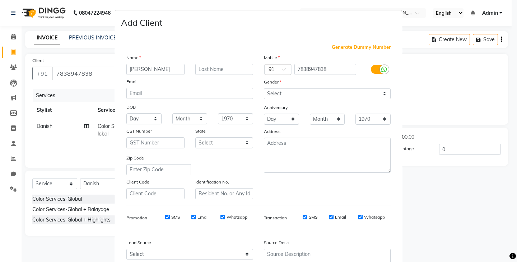
type input "[PERSON_NAME]"
click at [287, 94] on select "Select [DEMOGRAPHIC_DATA] [DEMOGRAPHIC_DATA] Other Prefer Not To Say" at bounding box center [327, 93] width 127 height 11
select select "[DEMOGRAPHIC_DATA]"
click at [264, 88] on select "Select [DEMOGRAPHIC_DATA] [DEMOGRAPHIC_DATA] Other Prefer Not To Say" at bounding box center [327, 93] width 127 height 11
click at [453, 197] on ngb-modal-window "Add Client Generate Dummy Number Name siddhant Email DOB Day 01 02 03 04 05 06 …" at bounding box center [258, 131] width 517 height 262
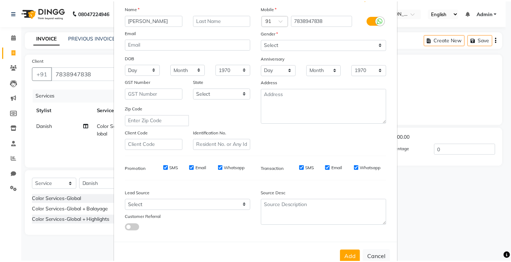
scroll to position [69, 0]
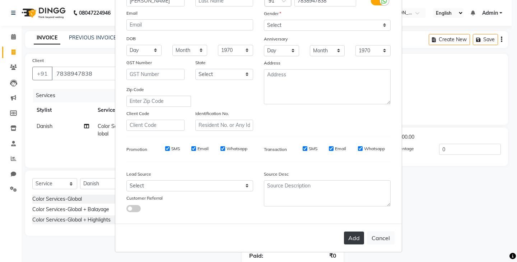
click at [353, 238] on button "Add" at bounding box center [354, 238] width 20 height 13
select select
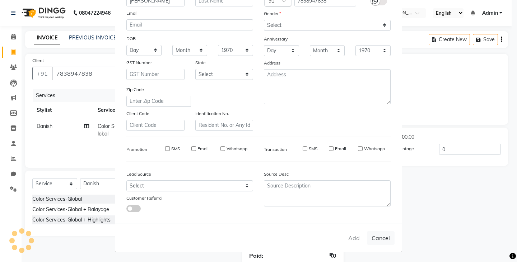
select select
checkbox input "false"
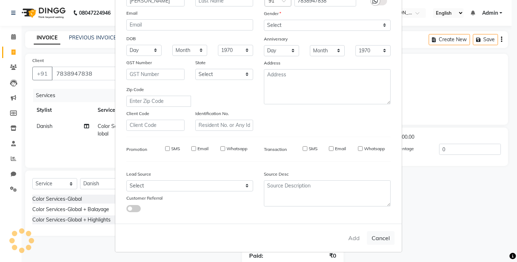
checkbox input "false"
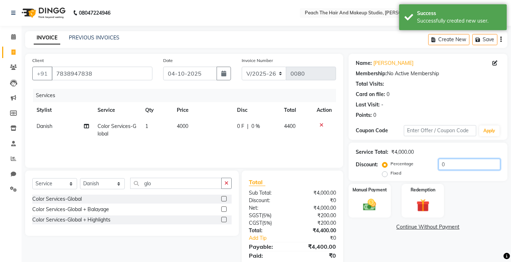
drag, startPoint x: 480, startPoint y: 165, endPoint x: 387, endPoint y: 173, distance: 92.9
click at [387, 173] on div "Percentage Fixed 0" at bounding box center [442, 168] width 117 height 19
click at [391, 173] on label "Fixed" at bounding box center [396, 173] width 11 height 6
click at [387, 173] on input "Fixed" at bounding box center [386, 173] width 5 height 5
radio input "true"
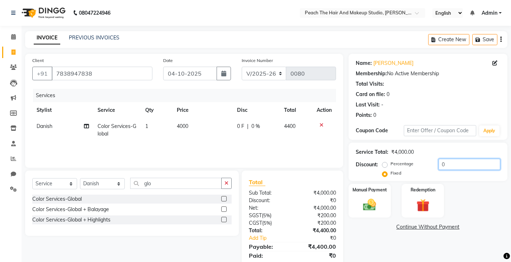
click at [449, 168] on input "0" at bounding box center [470, 164] width 62 height 11
type input "400"
click at [374, 203] on img at bounding box center [370, 204] width 22 height 15
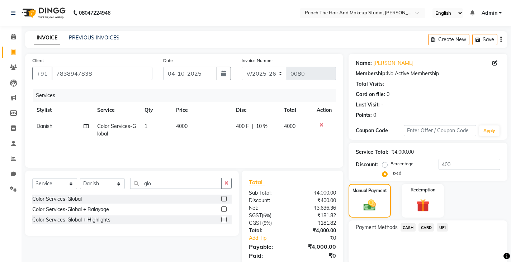
click at [424, 226] on span "CARD" at bounding box center [426, 228] width 15 height 8
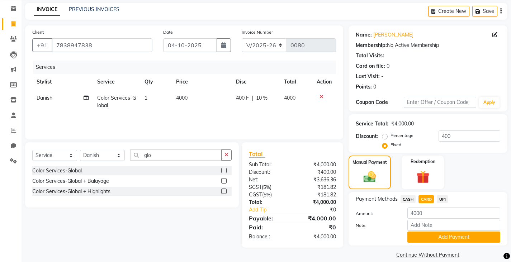
scroll to position [37, 0]
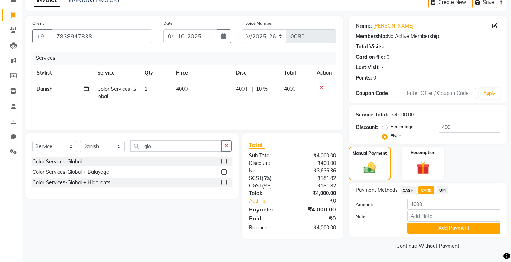
click at [424, 226] on button "Add Payment" at bounding box center [454, 228] width 93 height 11
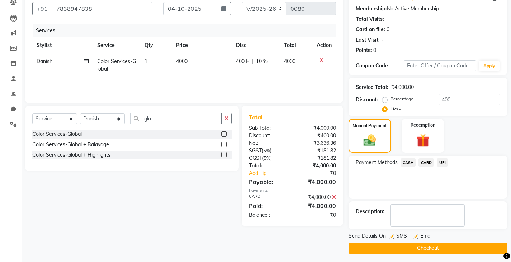
scroll to position [67, 0]
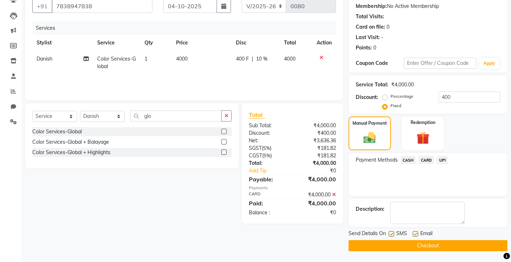
click at [391, 232] on label at bounding box center [391, 233] width 5 height 5
click at [391, 232] on input "checkbox" at bounding box center [391, 234] width 5 height 5
checkbox input "false"
click at [365, 250] on button "Checkout" at bounding box center [428, 245] width 159 height 11
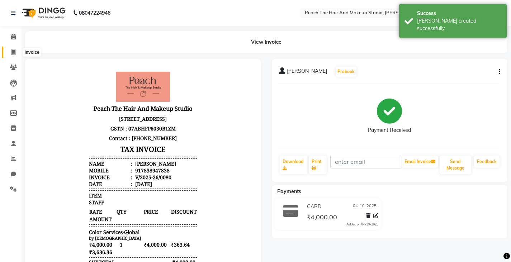
click at [12, 50] on icon at bounding box center [13, 52] width 4 height 5
select select "service"
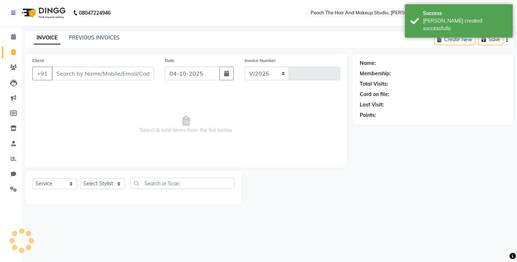
select select "9105"
type input "0081"
click at [65, 68] on input "Client" at bounding box center [103, 74] width 102 height 14
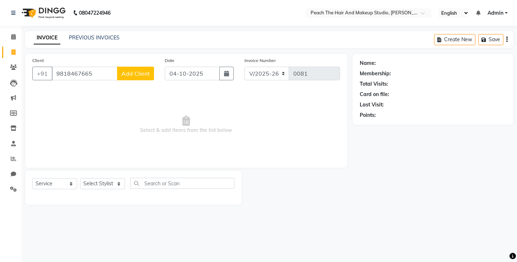
type input "9818467665"
click at [130, 75] on span "Add Client" at bounding box center [135, 73] width 28 height 7
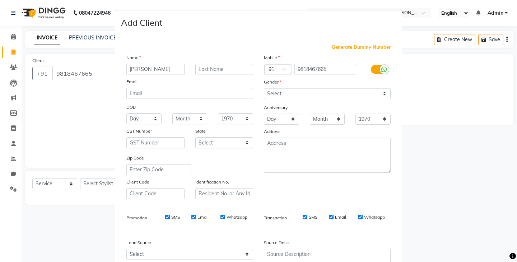
type input "[PERSON_NAME]"
click at [266, 94] on select "Select [DEMOGRAPHIC_DATA] [DEMOGRAPHIC_DATA] Other Prefer Not To Say" at bounding box center [327, 93] width 127 height 11
select select "[DEMOGRAPHIC_DATA]"
click at [264, 88] on select "Select [DEMOGRAPHIC_DATA] [DEMOGRAPHIC_DATA] Other Prefer Not To Say" at bounding box center [327, 93] width 127 height 11
click at [507, 165] on ngb-modal-window "Add Client Generate Dummy Number Name ranju Email DOB Day 01 02 03 04 05 06 07 …" at bounding box center [258, 131] width 517 height 262
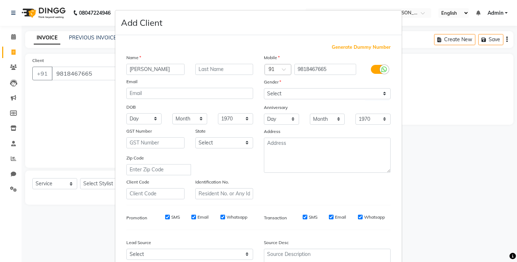
click at [494, 167] on ngb-modal-window "Add Client Generate Dummy Number Name ranju Email DOB Day 01 02 03 04 05 06 07 …" at bounding box center [258, 131] width 517 height 262
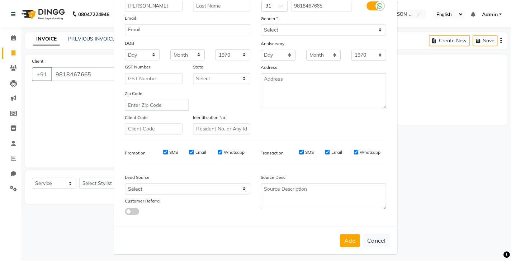
scroll to position [69, 0]
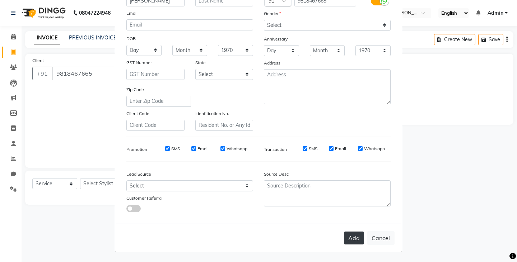
click at [349, 239] on button "Add" at bounding box center [354, 238] width 20 height 13
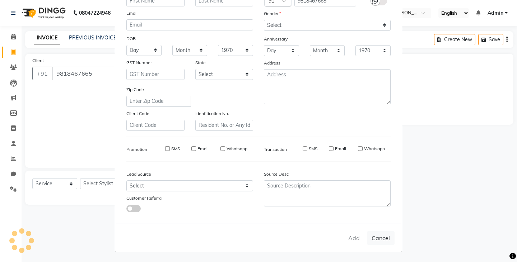
select select
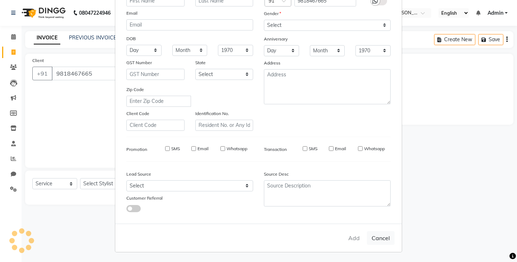
select select
checkbox input "false"
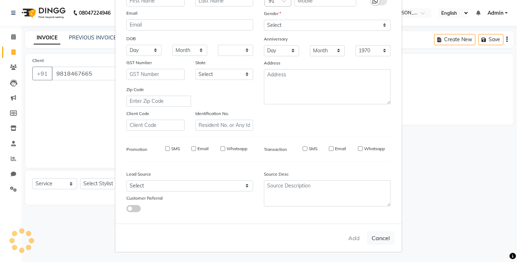
checkbox input "false"
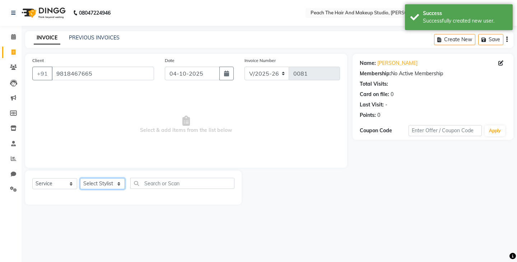
click at [114, 183] on select "Select Stylist Ankit [PERSON_NAME] Danish Karan Krishna [PERSON_NAME] [PERSON_N…" at bounding box center [102, 183] width 45 height 11
select select "93106"
click at [80, 178] on select "Select Stylist Ankit [PERSON_NAME] Danish Karan Krishna [PERSON_NAME] [PERSON_N…" at bounding box center [102, 183] width 45 height 11
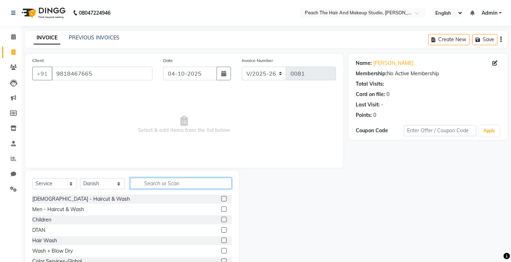
click at [151, 183] on input "text" at bounding box center [181, 183] width 102 height 11
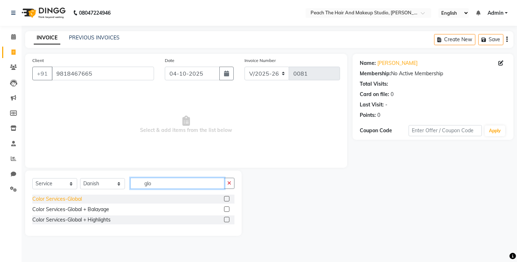
type input "glo"
click at [38, 201] on div "Color Services-Global" at bounding box center [57, 200] width 50 height 8
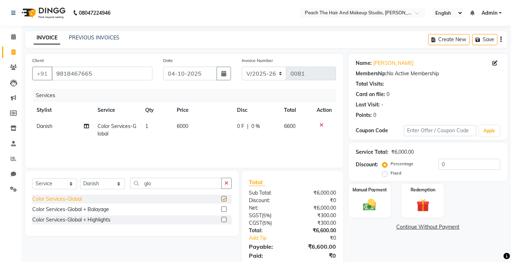
checkbox input "false"
click at [473, 164] on input "0" at bounding box center [470, 164] width 62 height 11
type input "09"
click at [379, 202] on img at bounding box center [370, 204] width 22 height 15
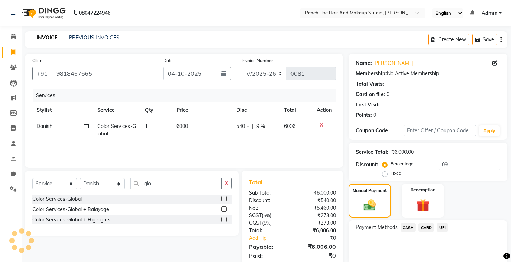
click at [409, 228] on span "CASH" at bounding box center [408, 228] width 15 height 8
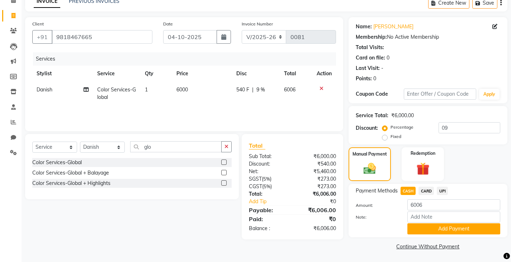
scroll to position [37, 0]
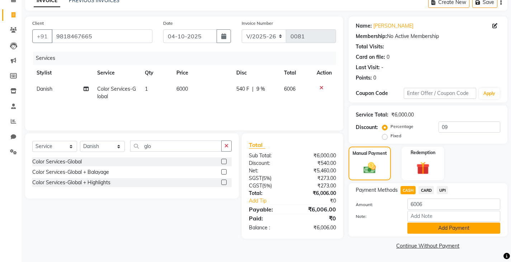
click at [431, 227] on button "Add Payment" at bounding box center [454, 228] width 93 height 11
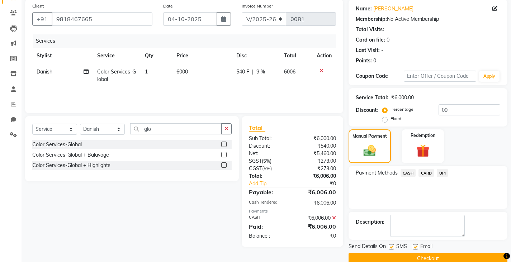
scroll to position [67, 0]
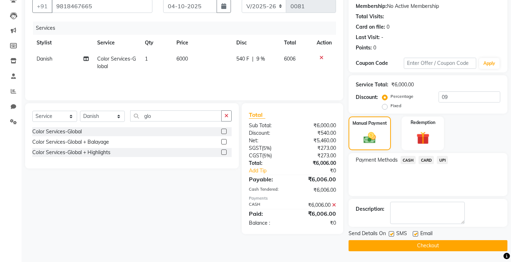
click at [390, 234] on label at bounding box center [391, 233] width 5 height 5
click at [390, 234] on input "checkbox" at bounding box center [391, 234] width 5 height 5
checkbox input "false"
click at [413, 232] on label at bounding box center [415, 233] width 5 height 5
click at [413, 232] on input "checkbox" at bounding box center [415, 234] width 5 height 5
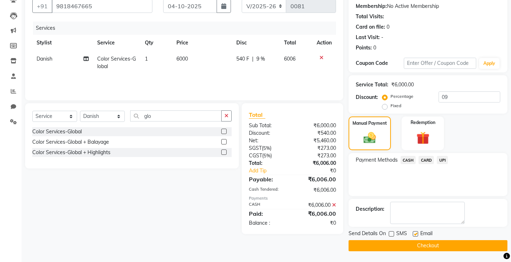
checkbox input "false"
click at [399, 242] on button "Checkout" at bounding box center [428, 245] width 159 height 11
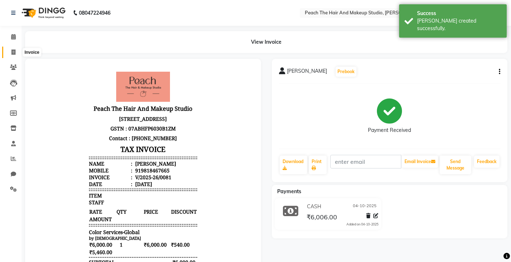
click at [9, 53] on span at bounding box center [13, 52] width 13 height 8
select select "service"
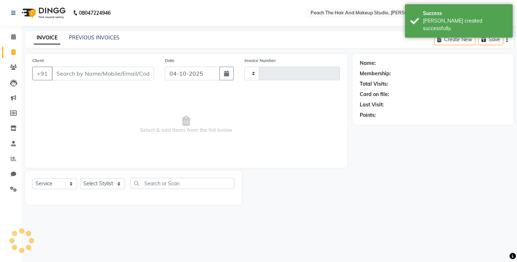
type input "0082"
select select "9105"
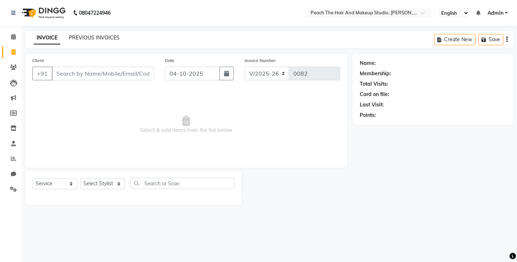
click at [88, 36] on link "PREVIOUS INVOICES" at bounding box center [94, 37] width 51 height 6
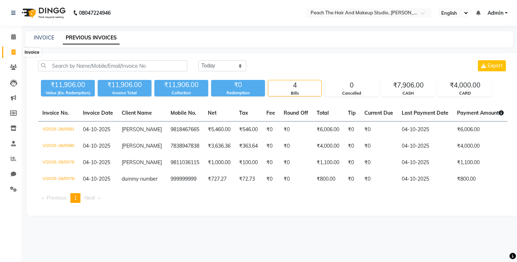
click at [13, 51] on icon at bounding box center [13, 52] width 4 height 5
select select "9105"
select select "service"
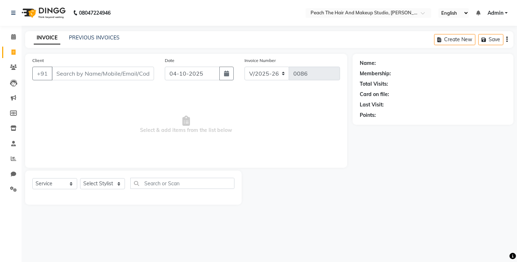
click at [72, 63] on div "Client +91" at bounding box center [93, 71] width 132 height 29
click at [71, 70] on input "Client" at bounding box center [103, 74] width 102 height 14
type input "8800944344"
click at [127, 75] on span "Add Client" at bounding box center [135, 73] width 28 height 7
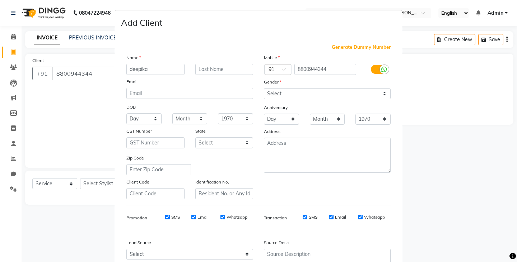
type input "deepika"
click at [284, 91] on select "Select [DEMOGRAPHIC_DATA] [DEMOGRAPHIC_DATA] Other Prefer Not To Say" at bounding box center [327, 93] width 127 height 11
select select "[DEMOGRAPHIC_DATA]"
click at [264, 88] on select "Select [DEMOGRAPHIC_DATA] [DEMOGRAPHIC_DATA] Other Prefer Not To Say" at bounding box center [327, 93] width 127 height 11
click at [466, 196] on ngb-modal-window "Add Client Generate Dummy Number Name deepika Email DOB Day 01 02 03 04 05 06 0…" at bounding box center [258, 131] width 517 height 262
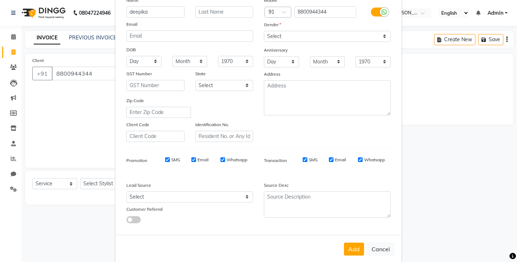
scroll to position [69, 0]
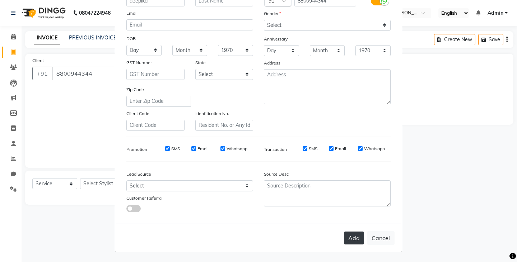
click at [353, 241] on button "Add" at bounding box center [354, 238] width 20 height 13
select select
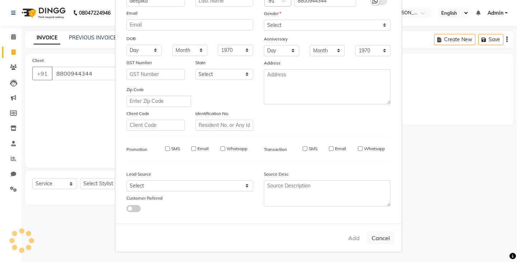
select select
checkbox input "false"
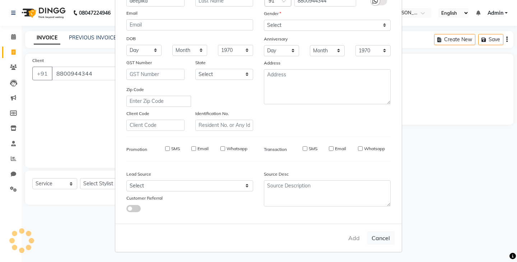
checkbox input "false"
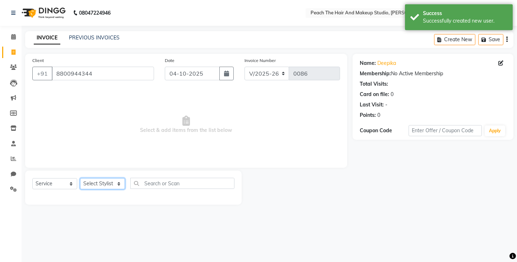
click at [117, 186] on select "Select Stylist Ankit [PERSON_NAME] Danish Karan Krishna [PERSON_NAME] [PERSON_N…" at bounding box center [102, 183] width 45 height 11
